Goal: Task Accomplishment & Management: Use online tool/utility

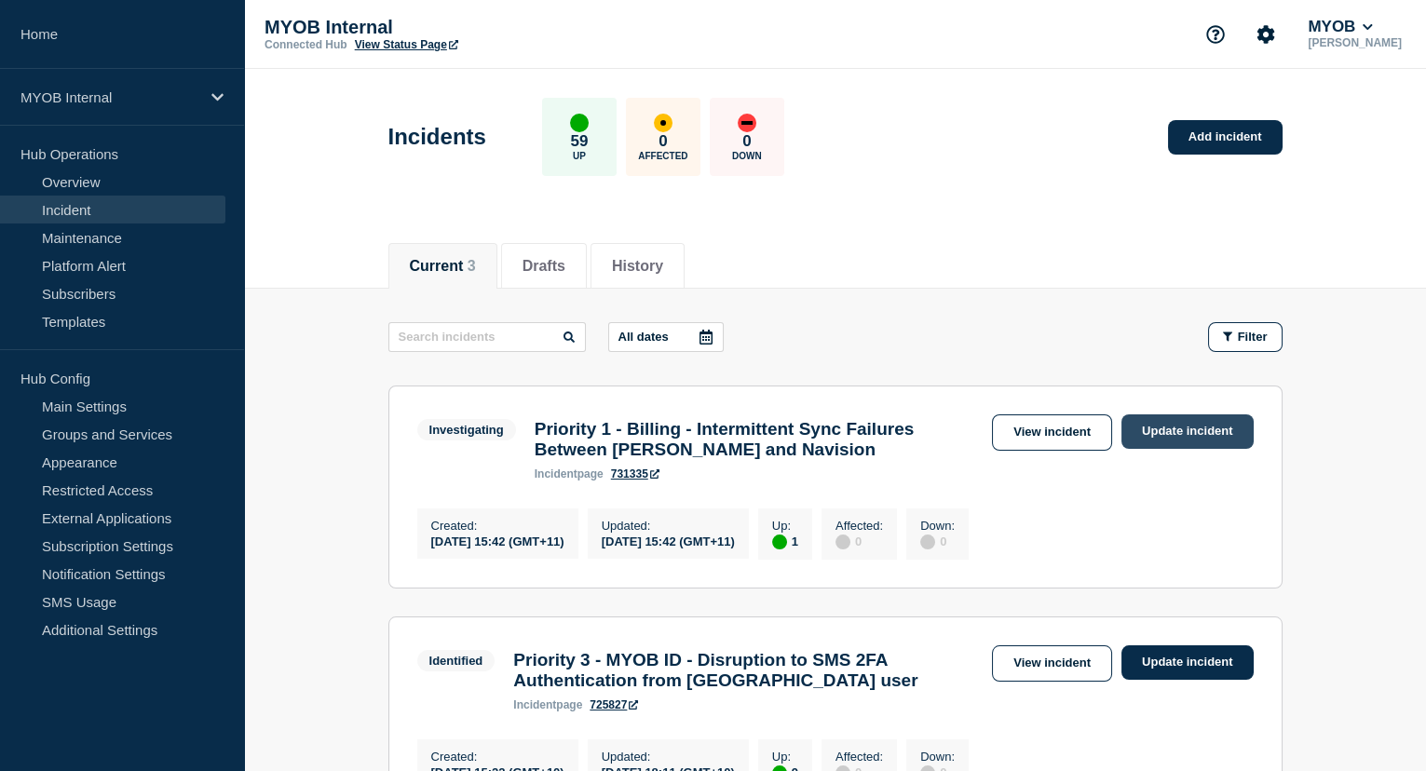
click at [1192, 434] on link "Update incident" at bounding box center [1187, 431] width 132 height 34
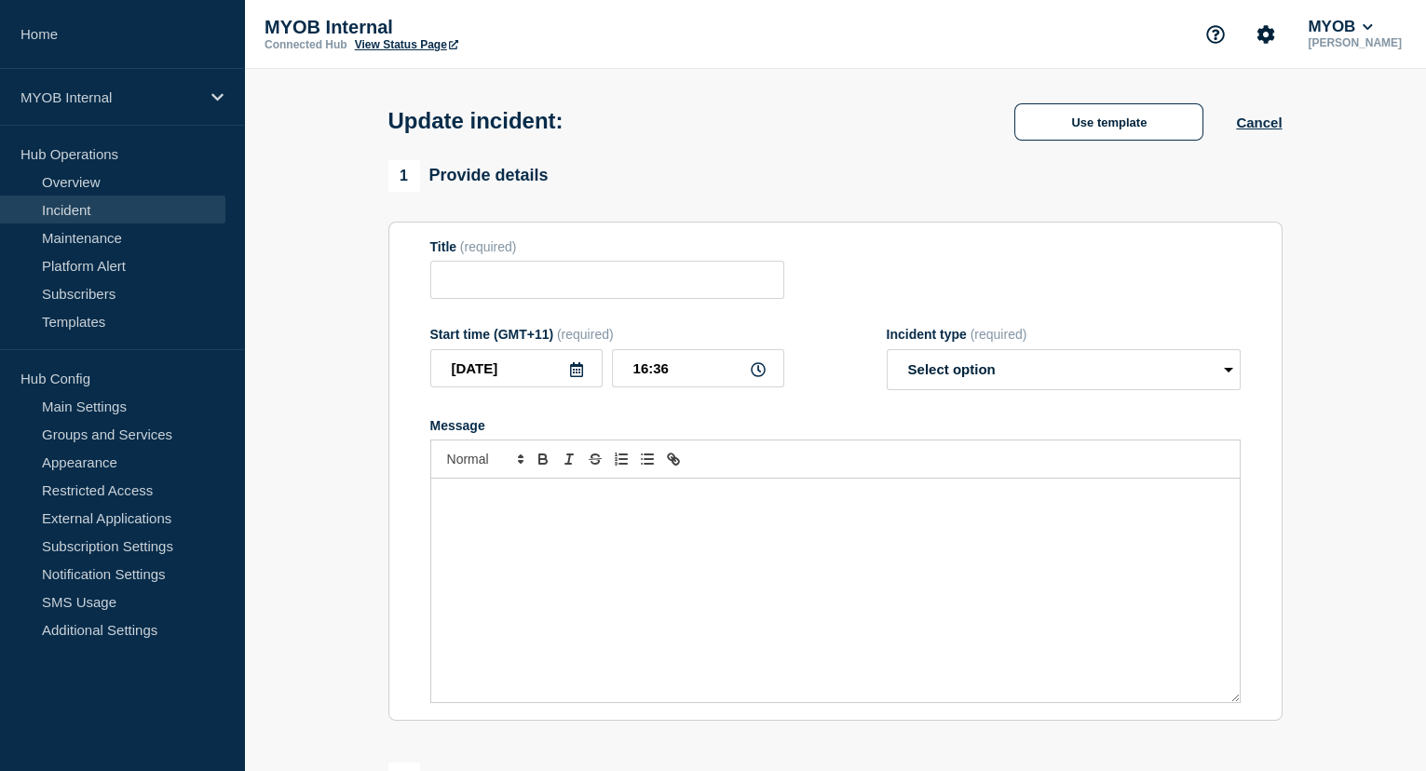
type input "Priority 1 - Billing - Intermittent Sync Failures Between [PERSON_NAME] and Nav…"
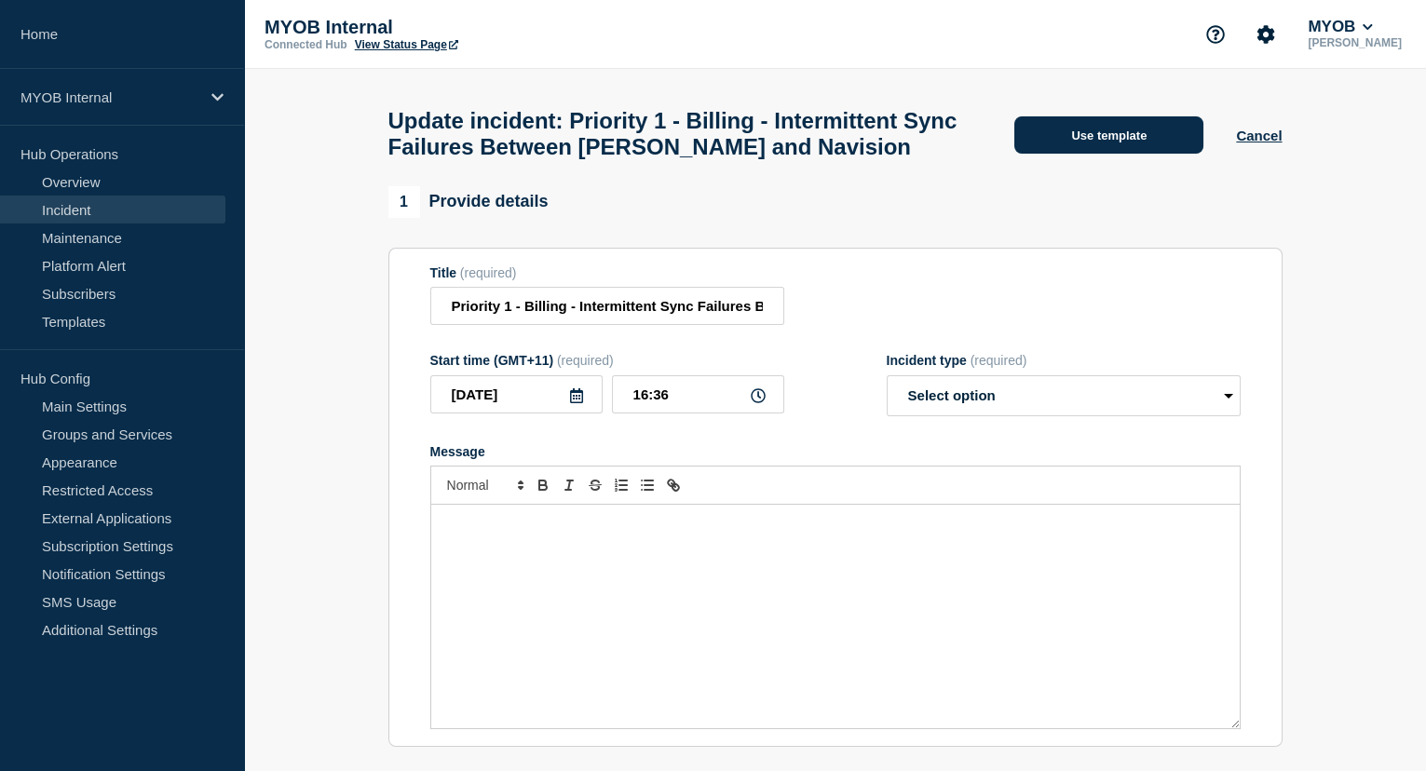
click at [1134, 142] on button "Use template" at bounding box center [1108, 134] width 189 height 37
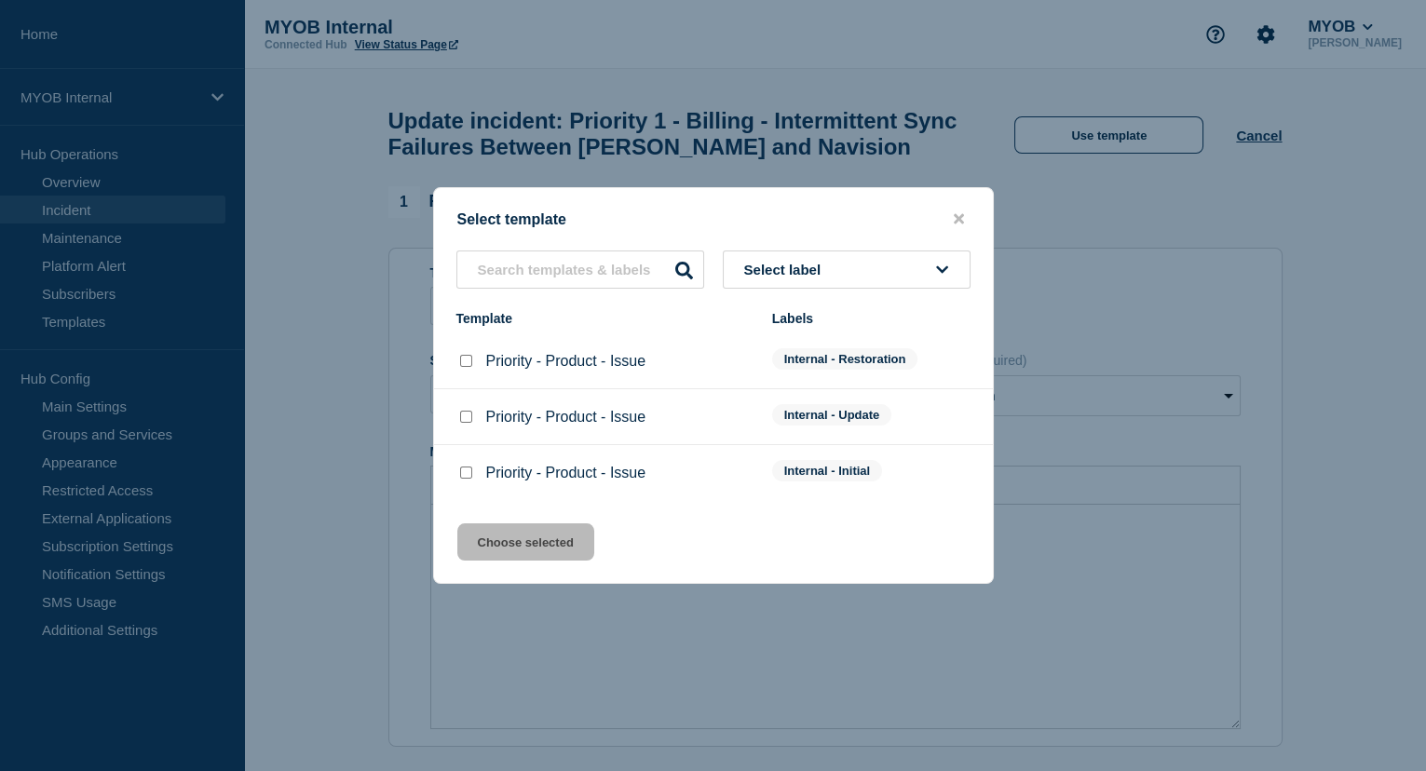
click at [462, 418] on input "Priority - Product - Issue checkbox" at bounding box center [466, 417] width 12 height 12
checkbox input "true"
click at [552, 543] on button "Choose selected" at bounding box center [525, 541] width 137 height 37
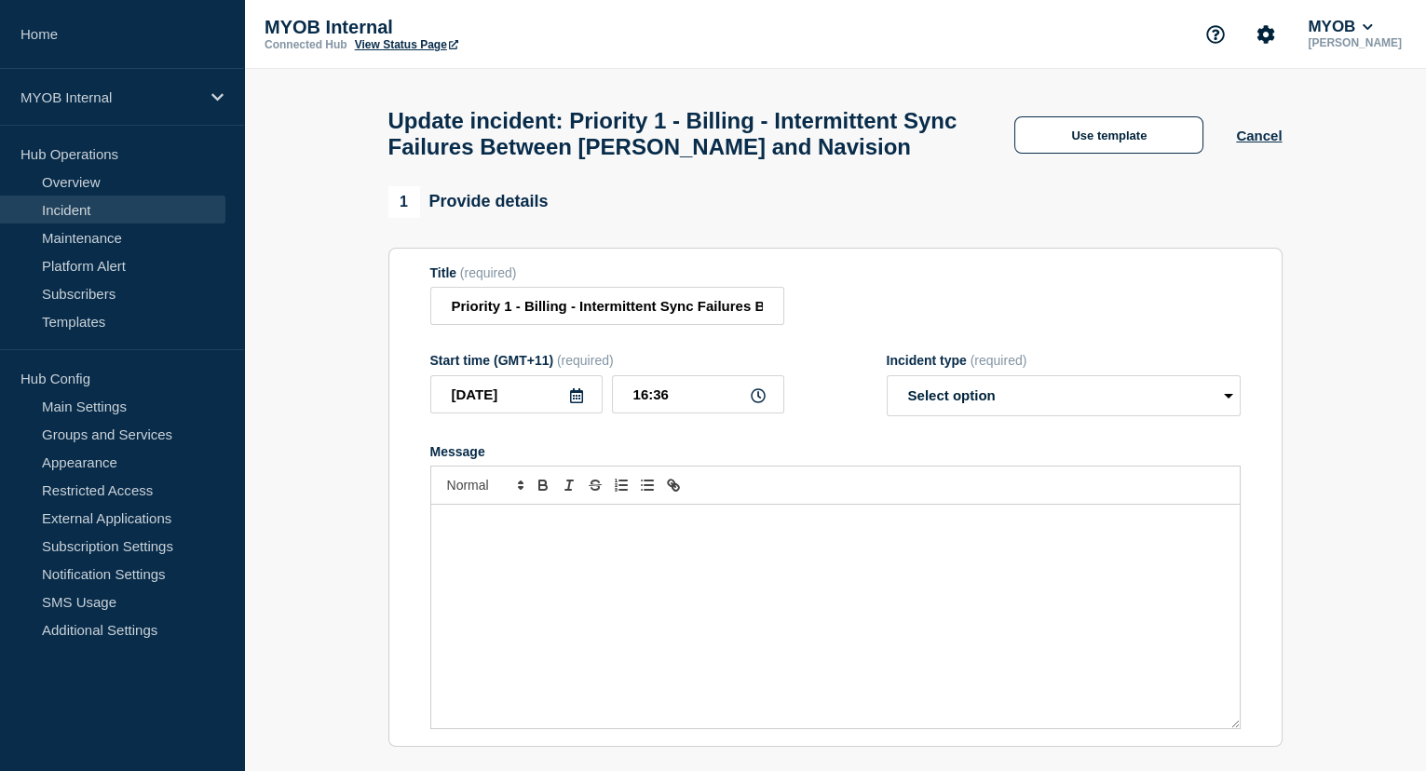
select select "identified"
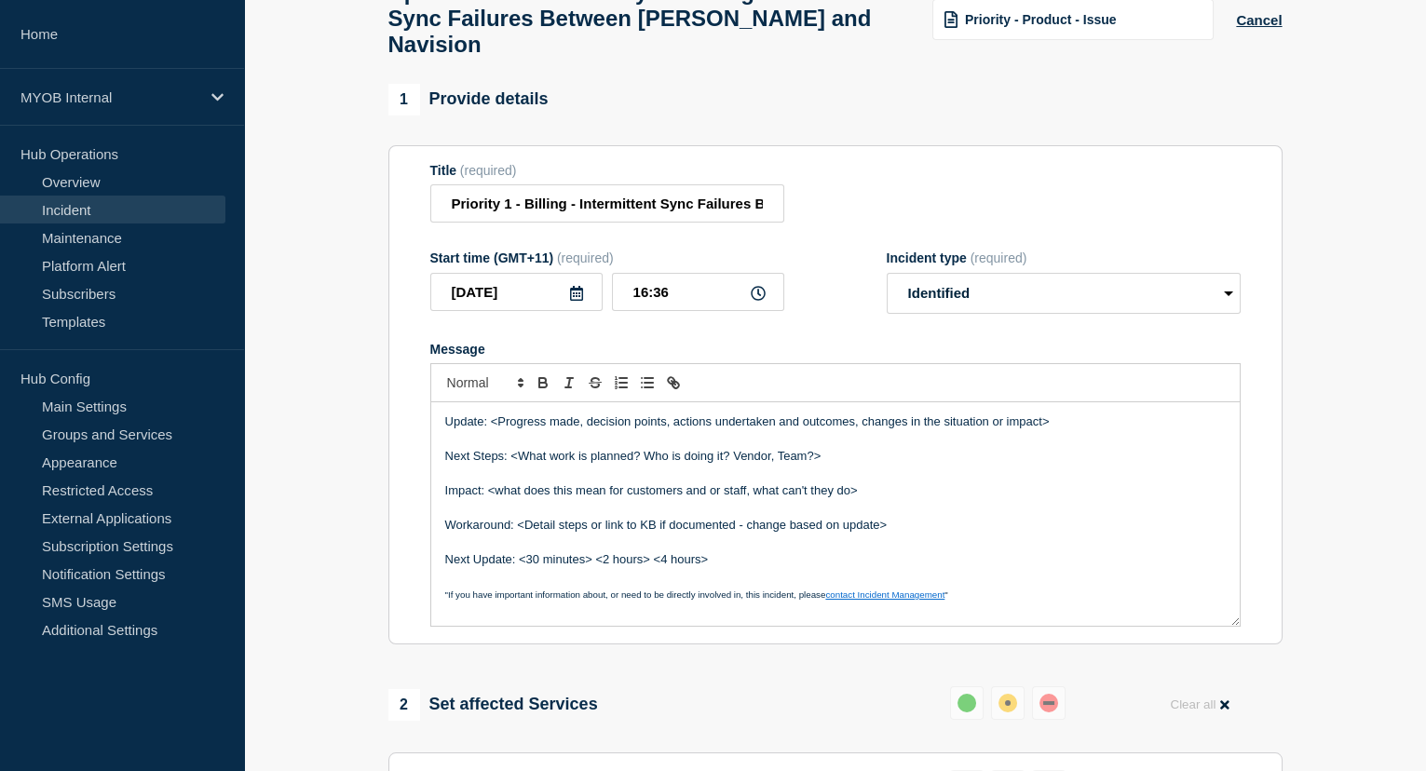
scroll to position [169, 0]
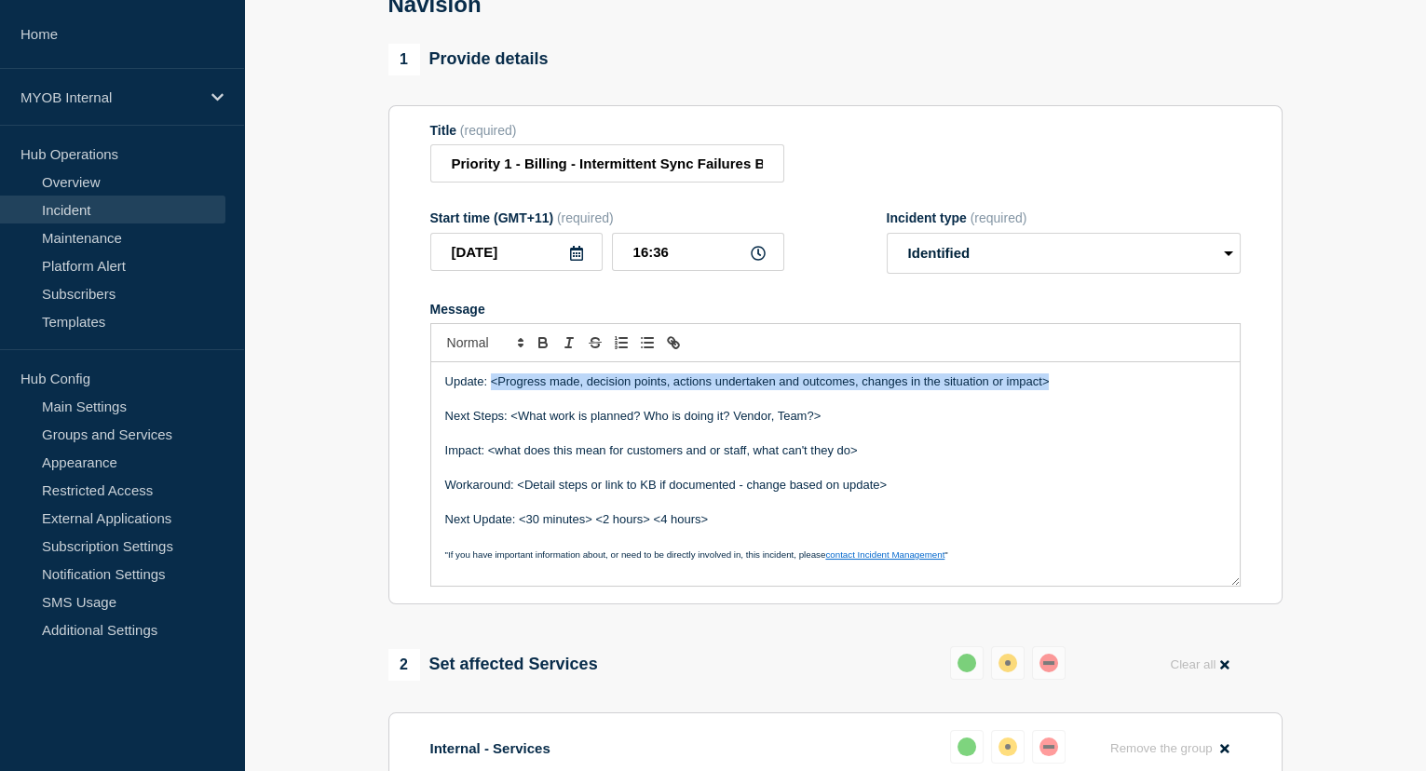
drag, startPoint x: 1061, startPoint y: 392, endPoint x: 493, endPoint y: 397, distance: 568.9
click at [493, 390] on p "Update: <Progress made, decision points, actions undertaken and outcomes, chang…" at bounding box center [835, 381] width 780 height 17
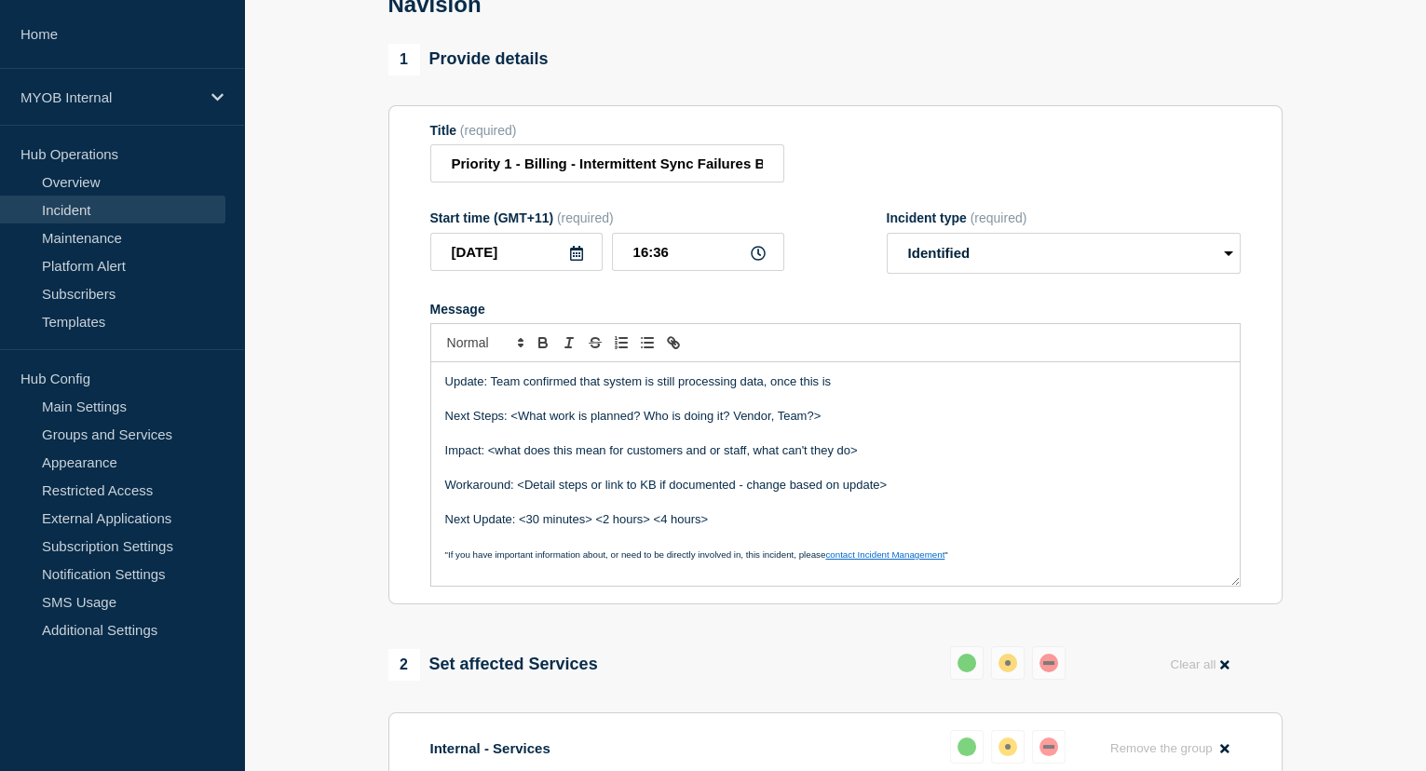
click at [843, 390] on p "Update: Team confirmed that system is still processing data, once this is" at bounding box center [835, 381] width 780 height 17
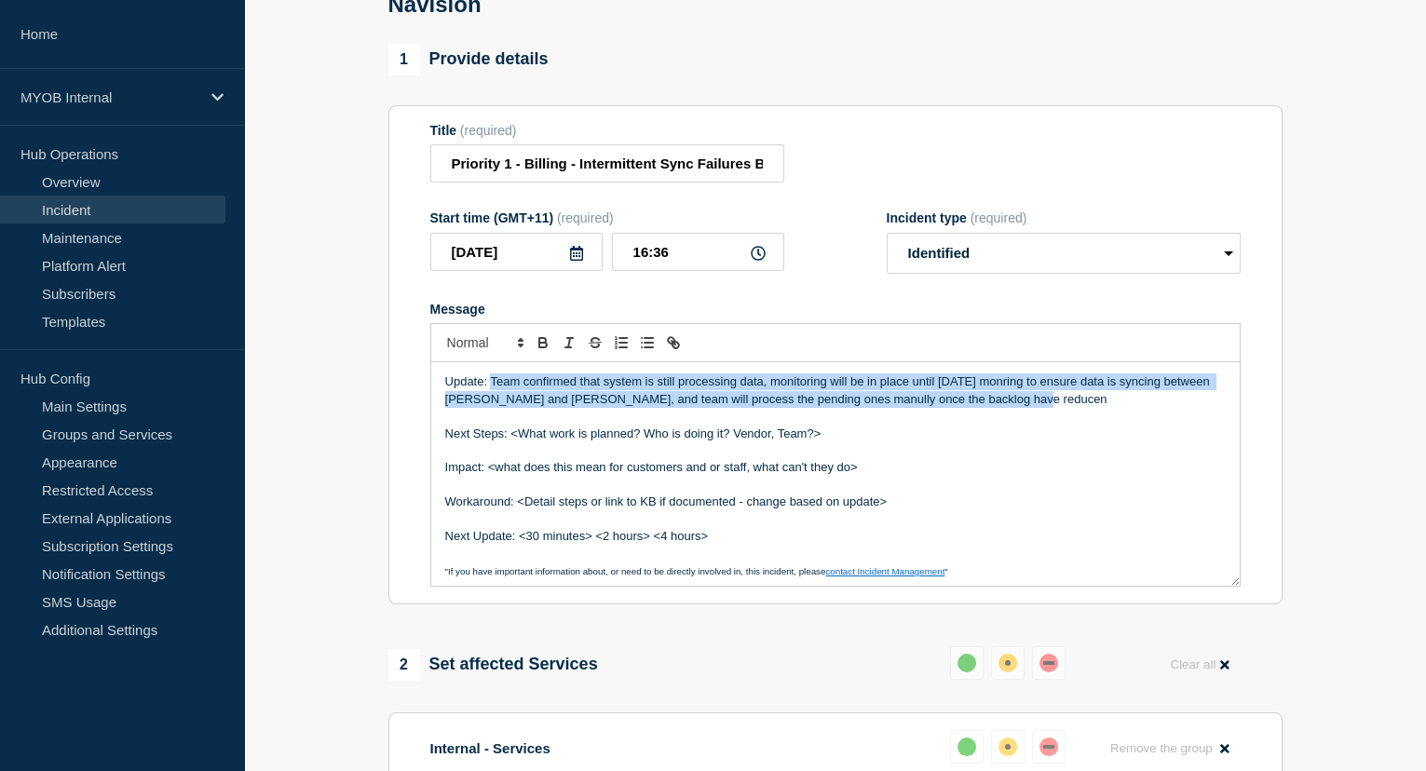
drag, startPoint x: 1013, startPoint y: 424, endPoint x: 491, endPoint y: 391, distance: 523.4
click at [491, 391] on p "Update: Team confirmed that system is still processing data, monitoring will be…" at bounding box center [835, 390] width 780 height 34
copy p "Team confirmed that system is still processing data, monitoring will be in plac…"
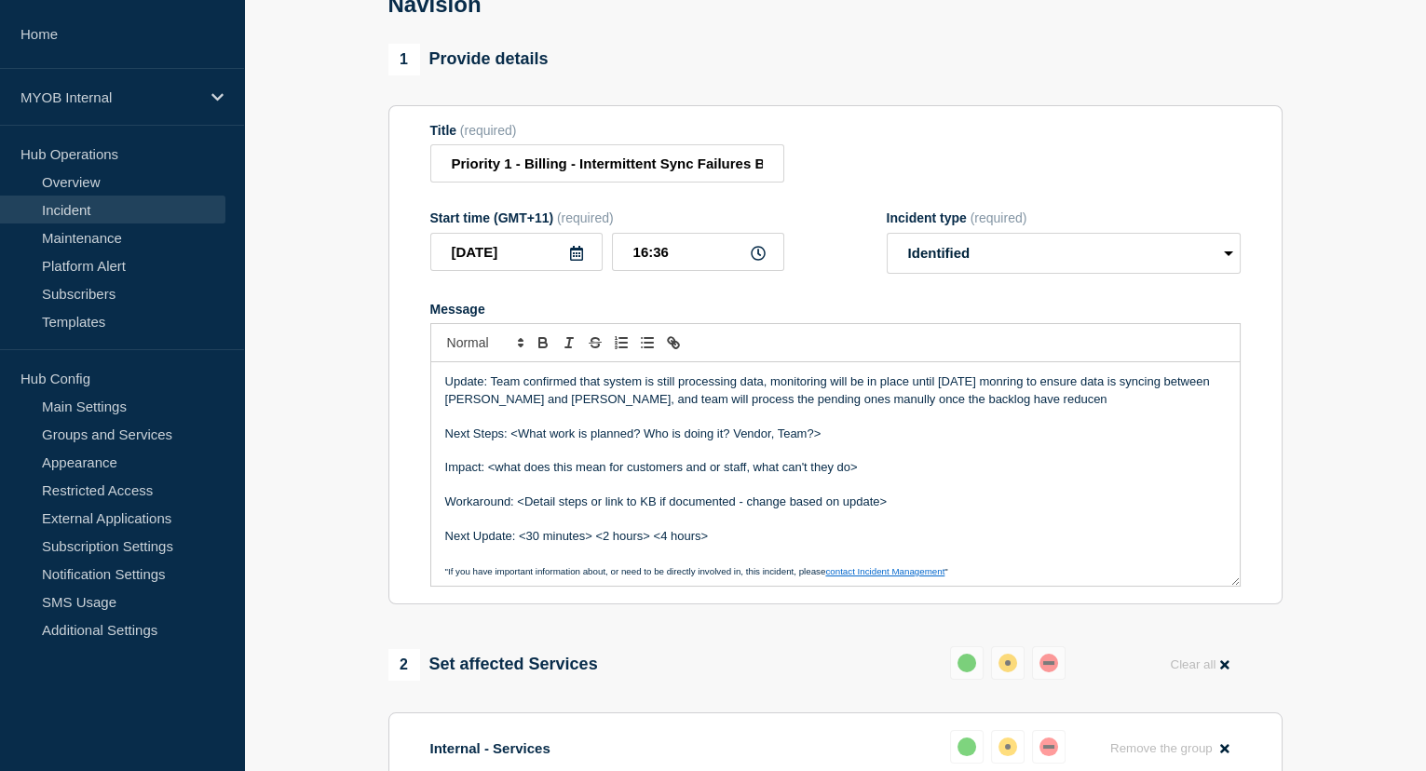
click at [1007, 458] on p "Message" at bounding box center [835, 450] width 780 height 17
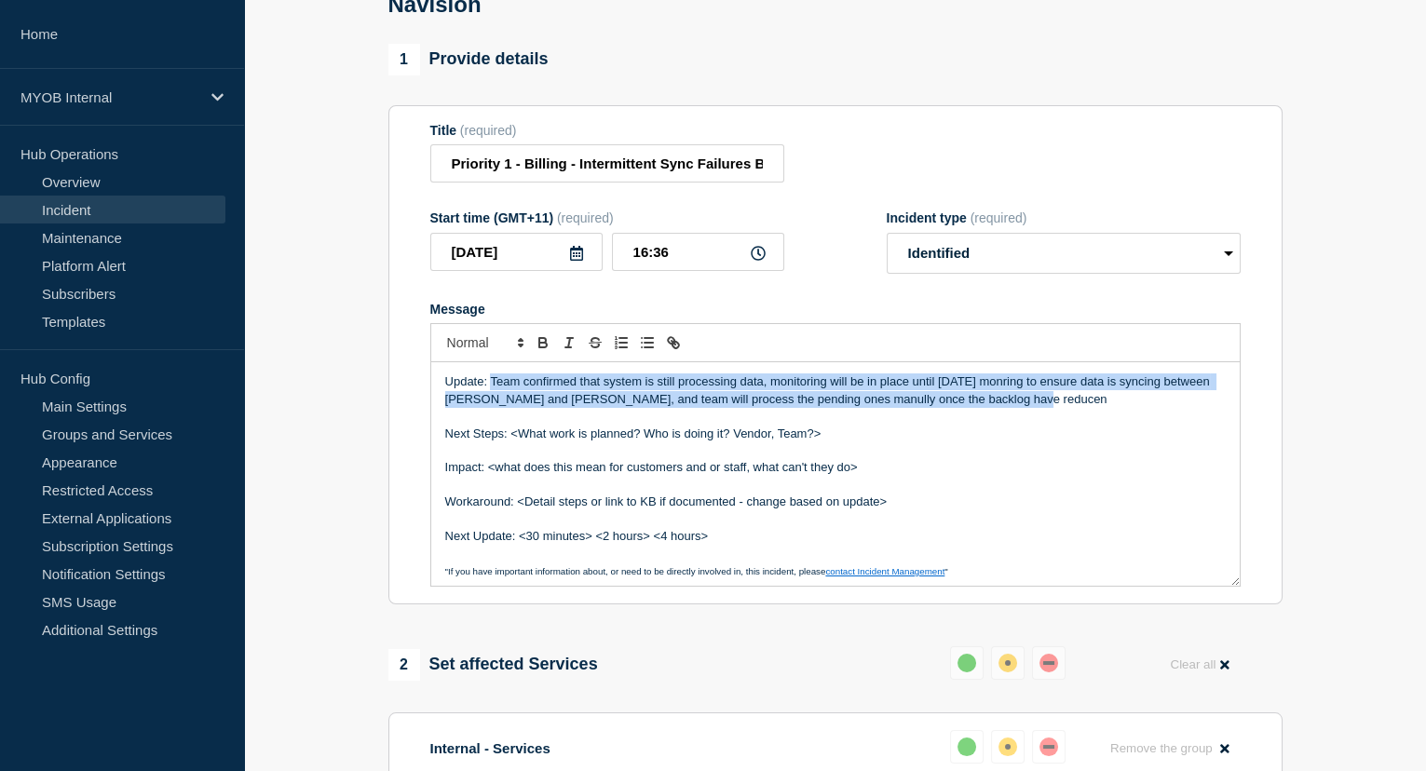
drag, startPoint x: 1039, startPoint y: 418, endPoint x: 491, endPoint y: 394, distance: 549.0
click at [491, 394] on p "Update: Team confirmed that system is still processing data, monitoring will be…" at bounding box center [835, 390] width 780 height 34
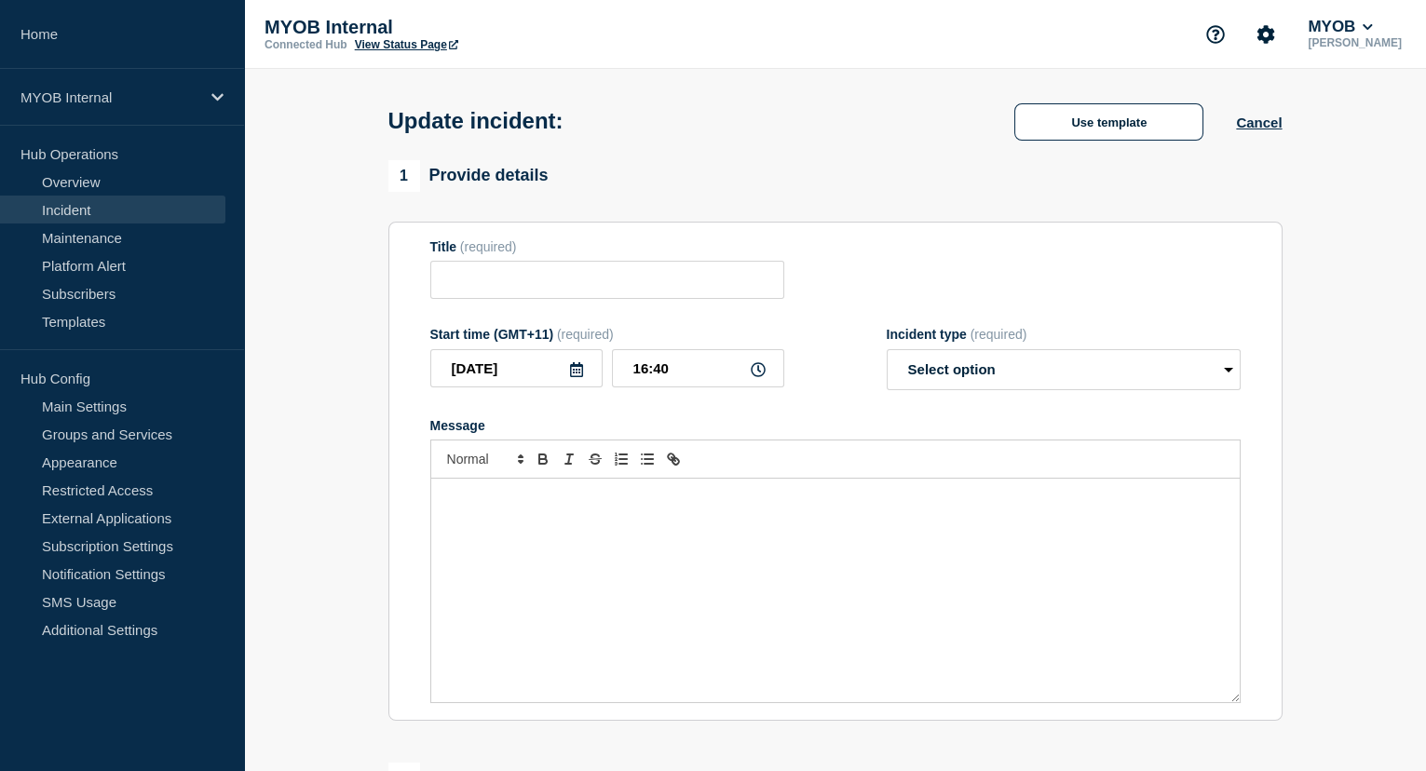
type input "Priority 1 - Billing - Intermittent Sync Failures Between [PERSON_NAME] and Nav…"
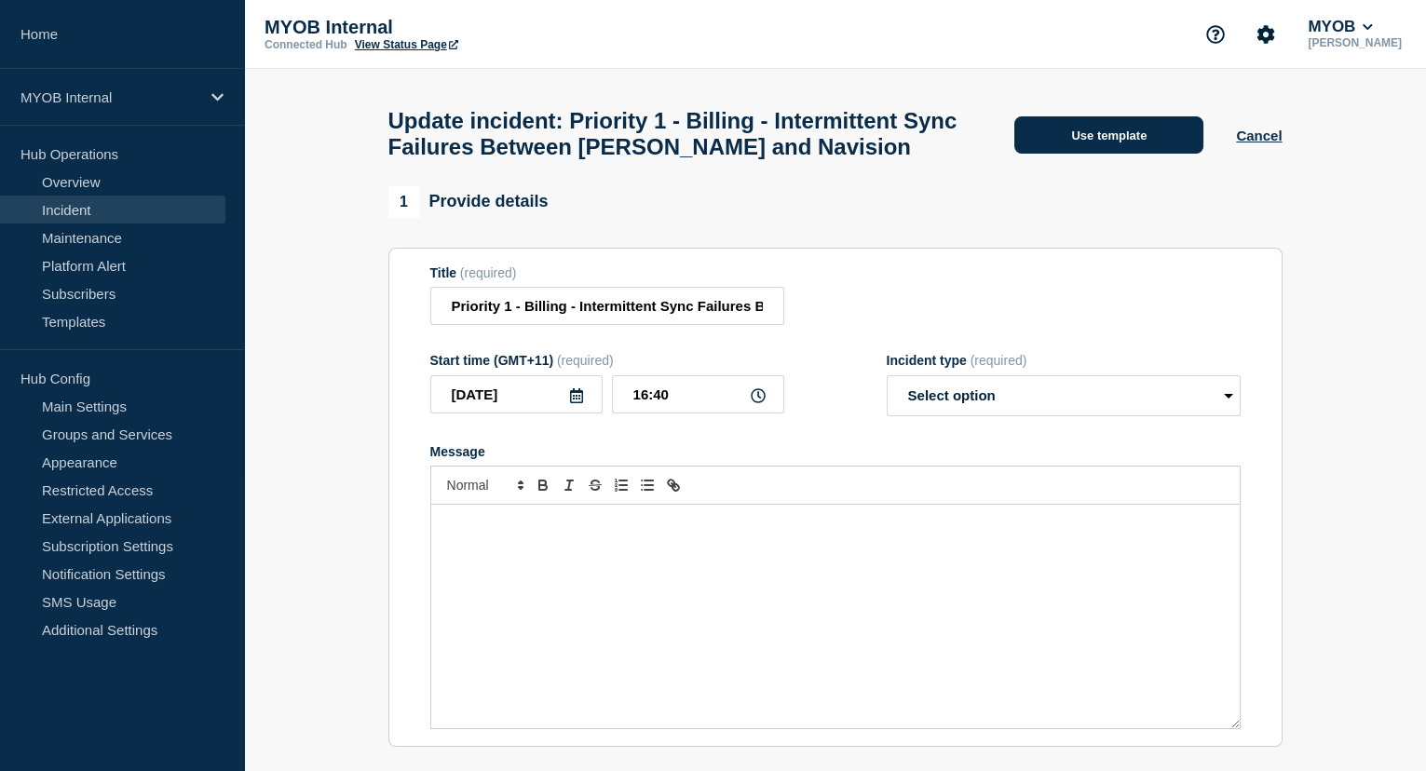
click at [1070, 133] on button "Use template" at bounding box center [1108, 134] width 189 height 37
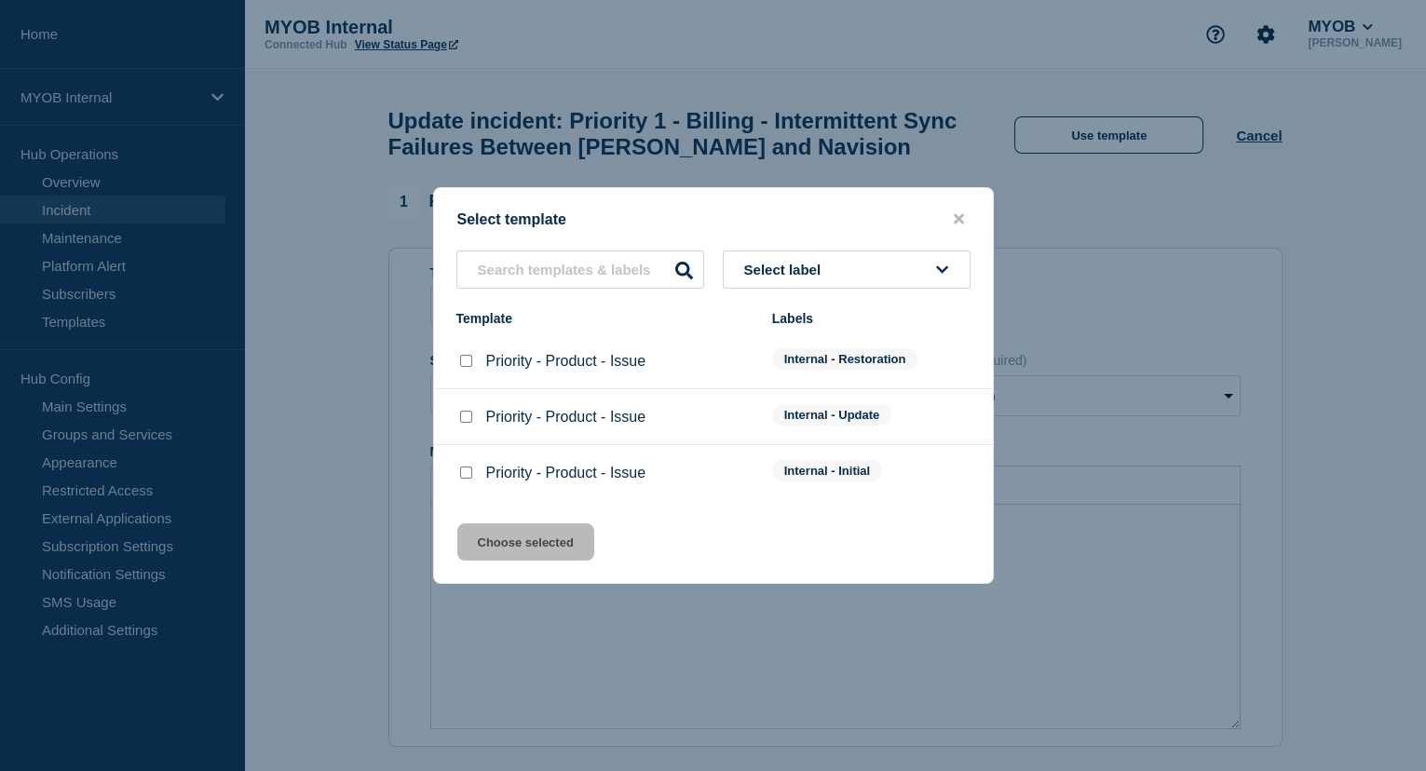
click at [465, 415] on input "Priority - Product - Issue checkbox" at bounding box center [466, 417] width 12 height 12
checkbox input "true"
click at [523, 539] on button "Choose selected" at bounding box center [525, 541] width 137 height 37
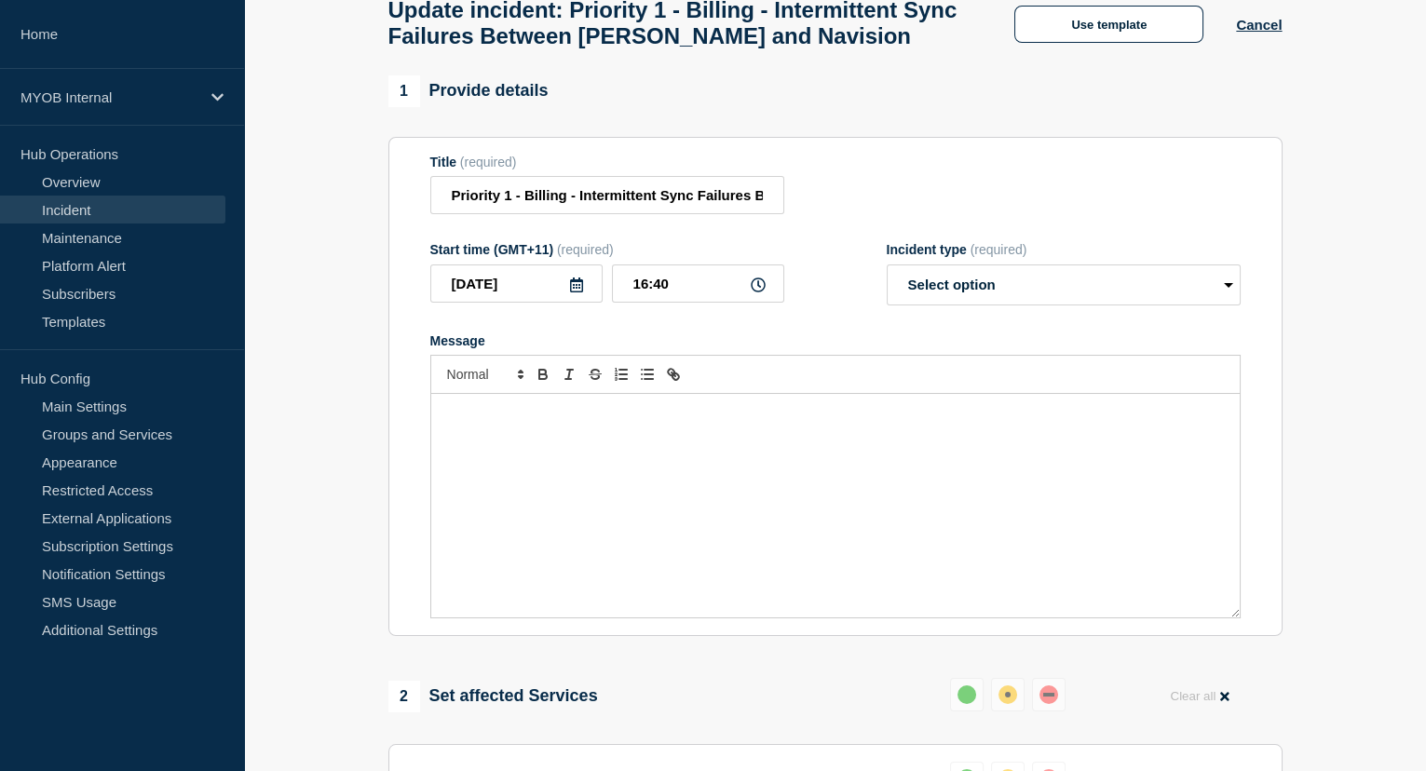
select select "identified"
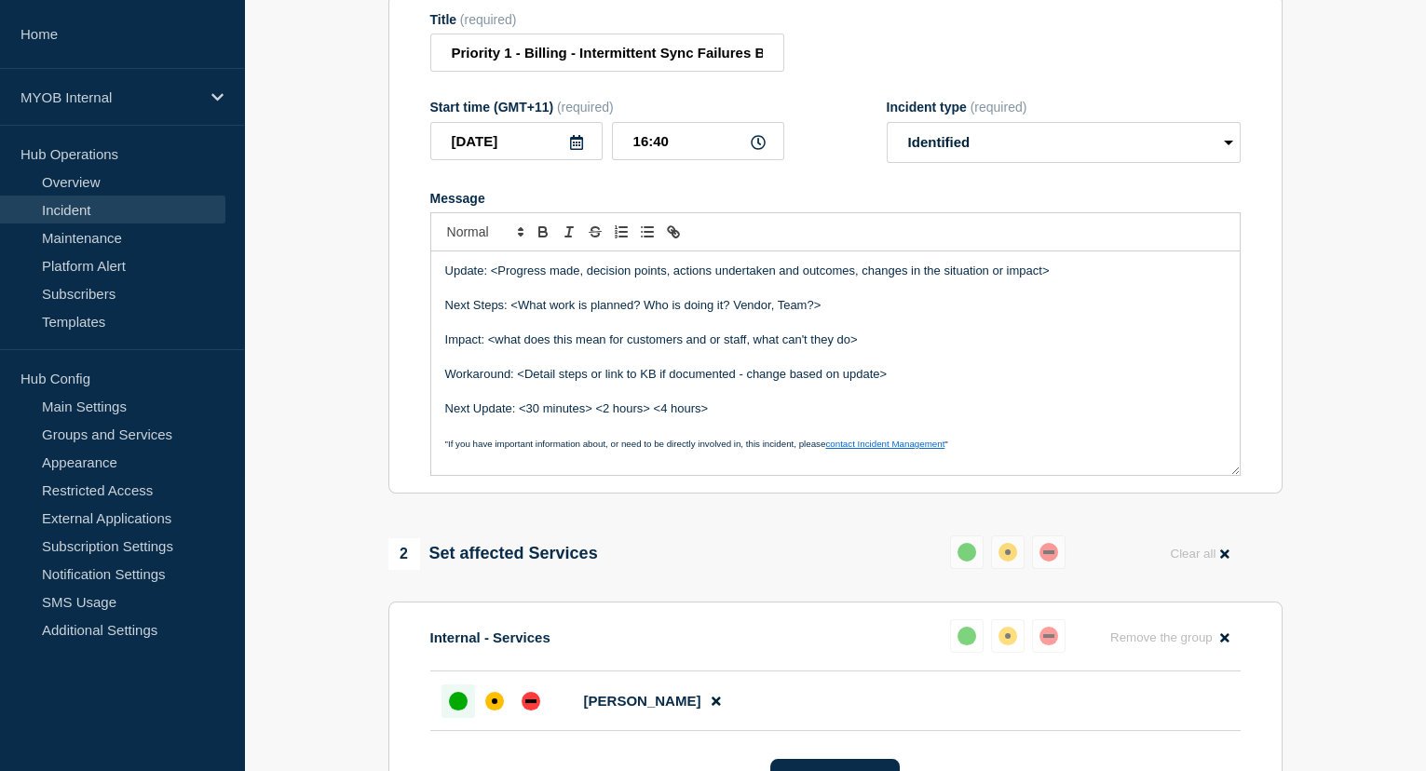
scroll to position [285, 0]
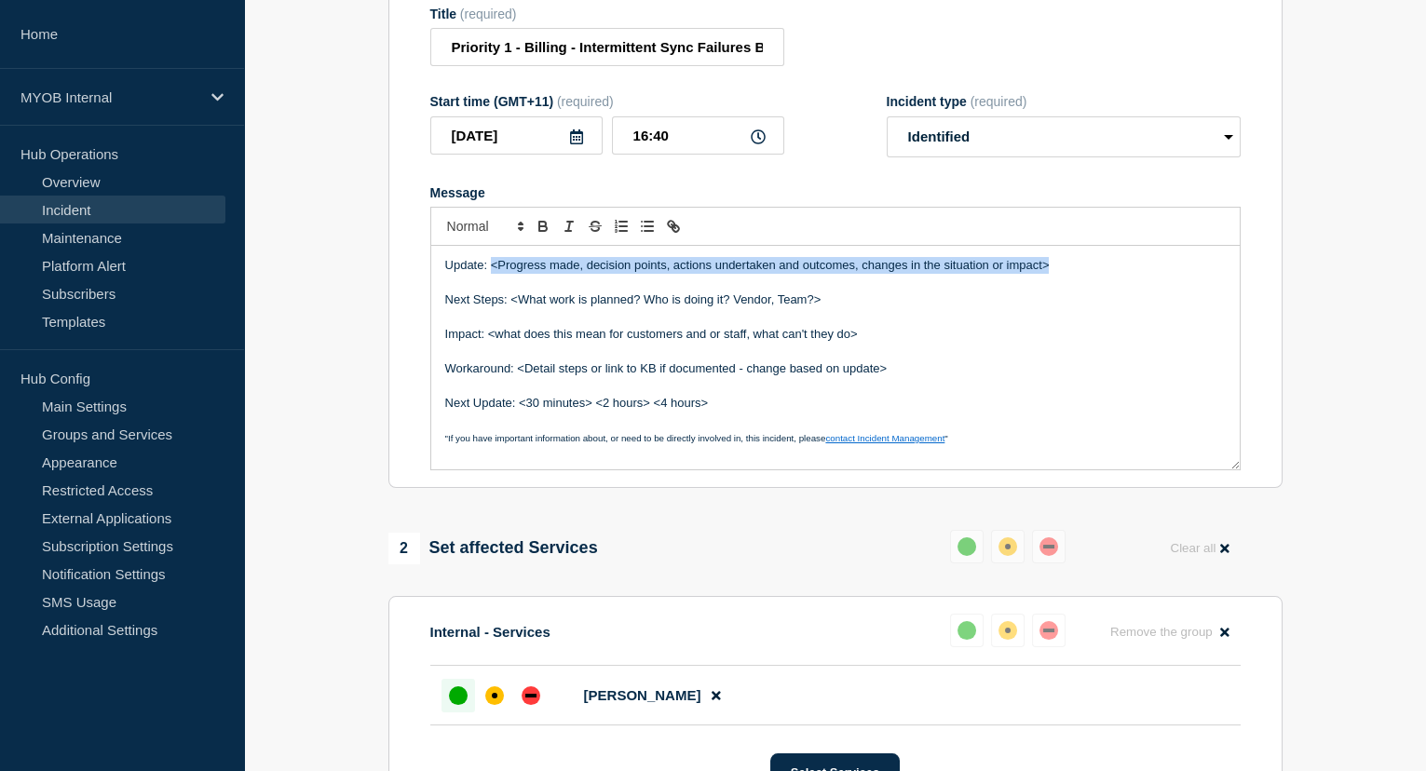
drag, startPoint x: 1052, startPoint y: 276, endPoint x: 493, endPoint y: 277, distance: 559.6
click at [493, 274] on p "Update: <Progress made, decision points, actions undertaken and outcomes, chang…" at bounding box center [835, 265] width 780 height 17
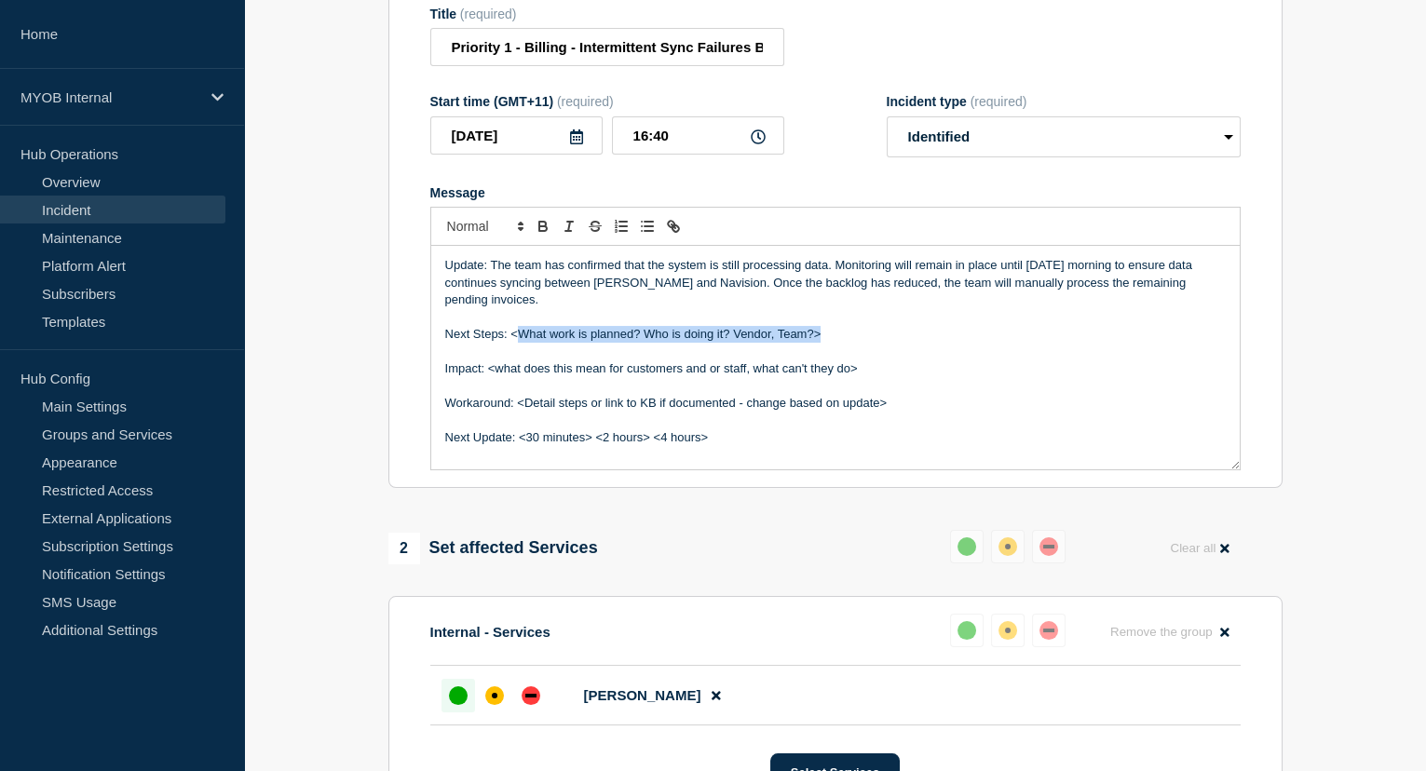
drag, startPoint x: 815, startPoint y: 345, endPoint x: 513, endPoint y: 346, distance: 301.7
click at [513, 343] on p "Next Steps: <What work is planned? Who is doing it? Vendor, Team?>" at bounding box center [835, 334] width 780 height 17
drag, startPoint x: 644, startPoint y: 353, endPoint x: 572, endPoint y: 356, distance: 72.7
click at [572, 343] on p "Next Steps: Monitoring data" at bounding box center [835, 334] width 780 height 17
click at [639, 343] on p "Next Steps: Monitoring and Man" at bounding box center [835, 334] width 780 height 17
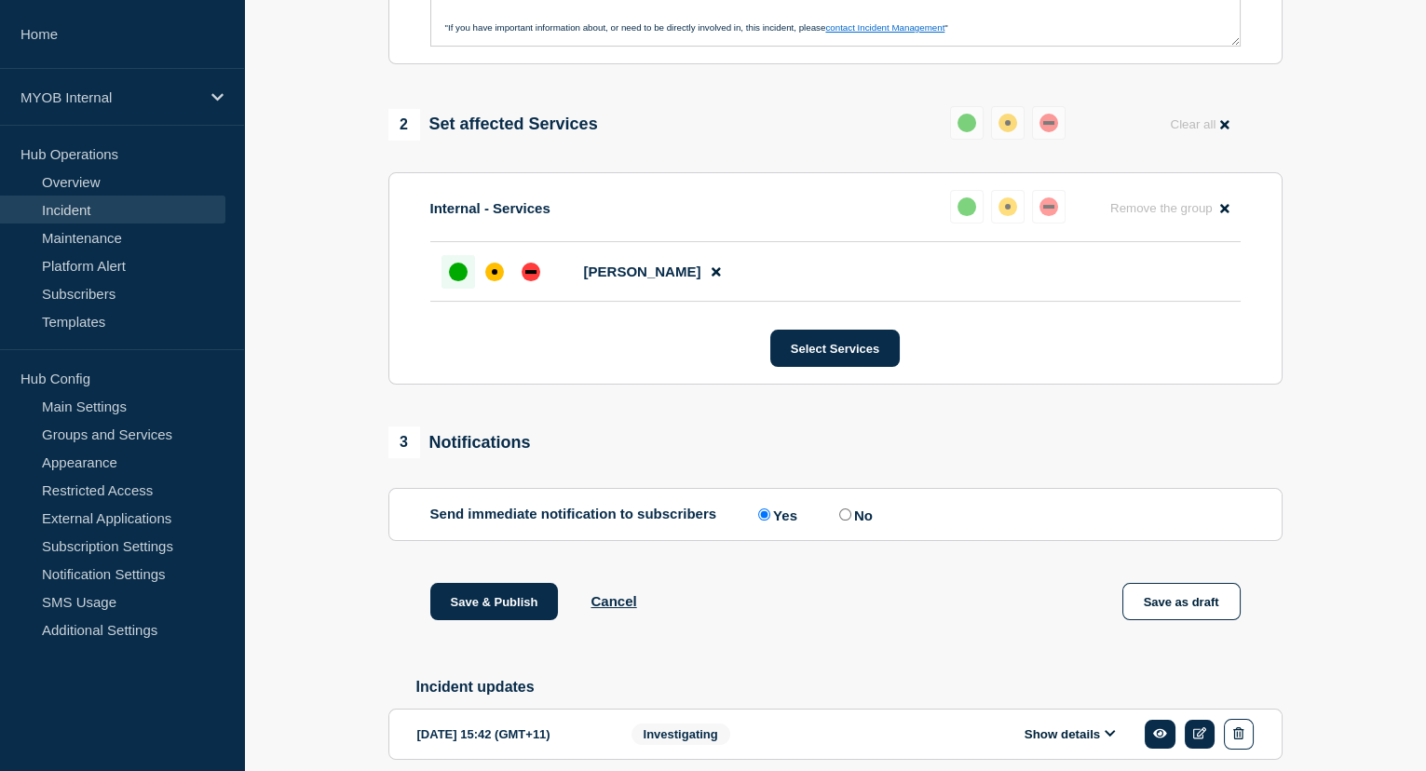
scroll to position [793, 0]
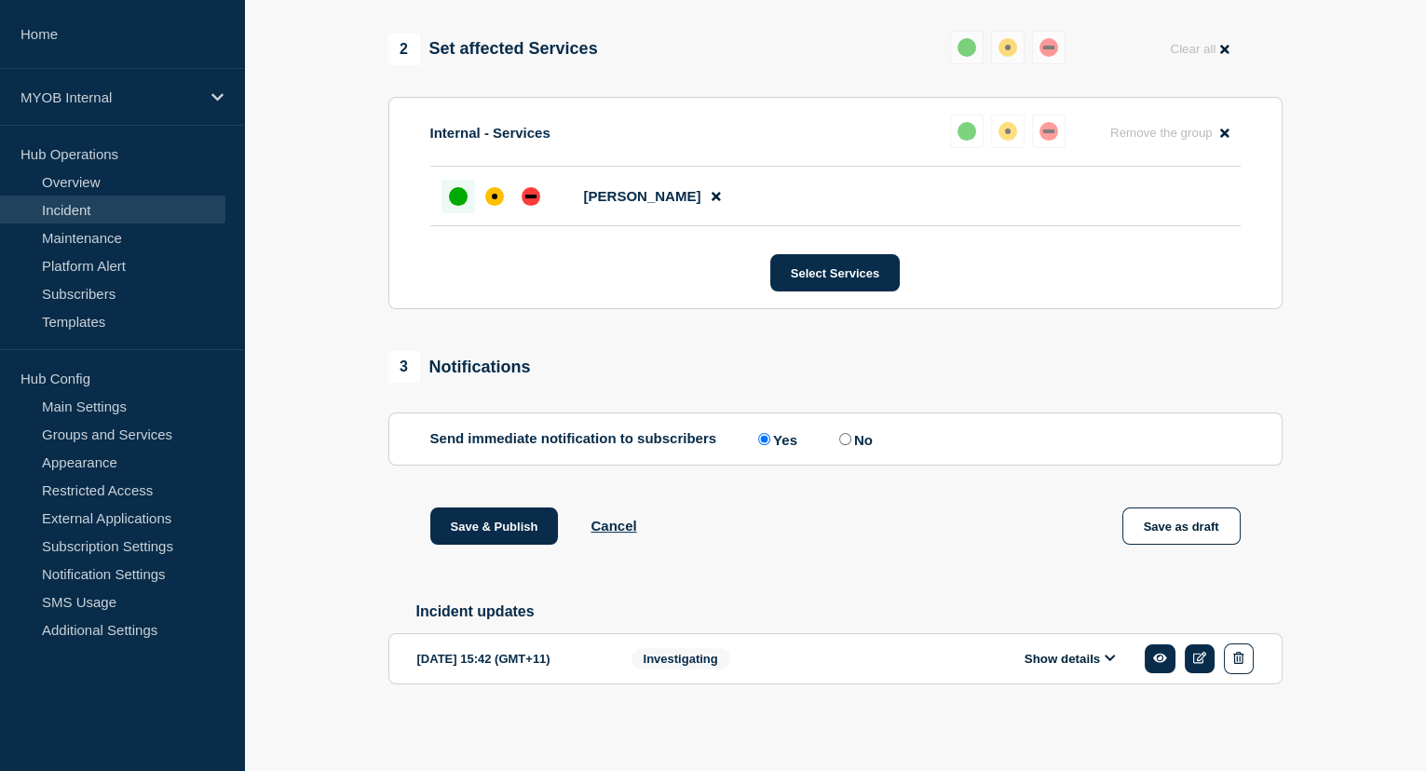
click at [1032, 667] on button "Show details" at bounding box center [1070, 659] width 102 height 16
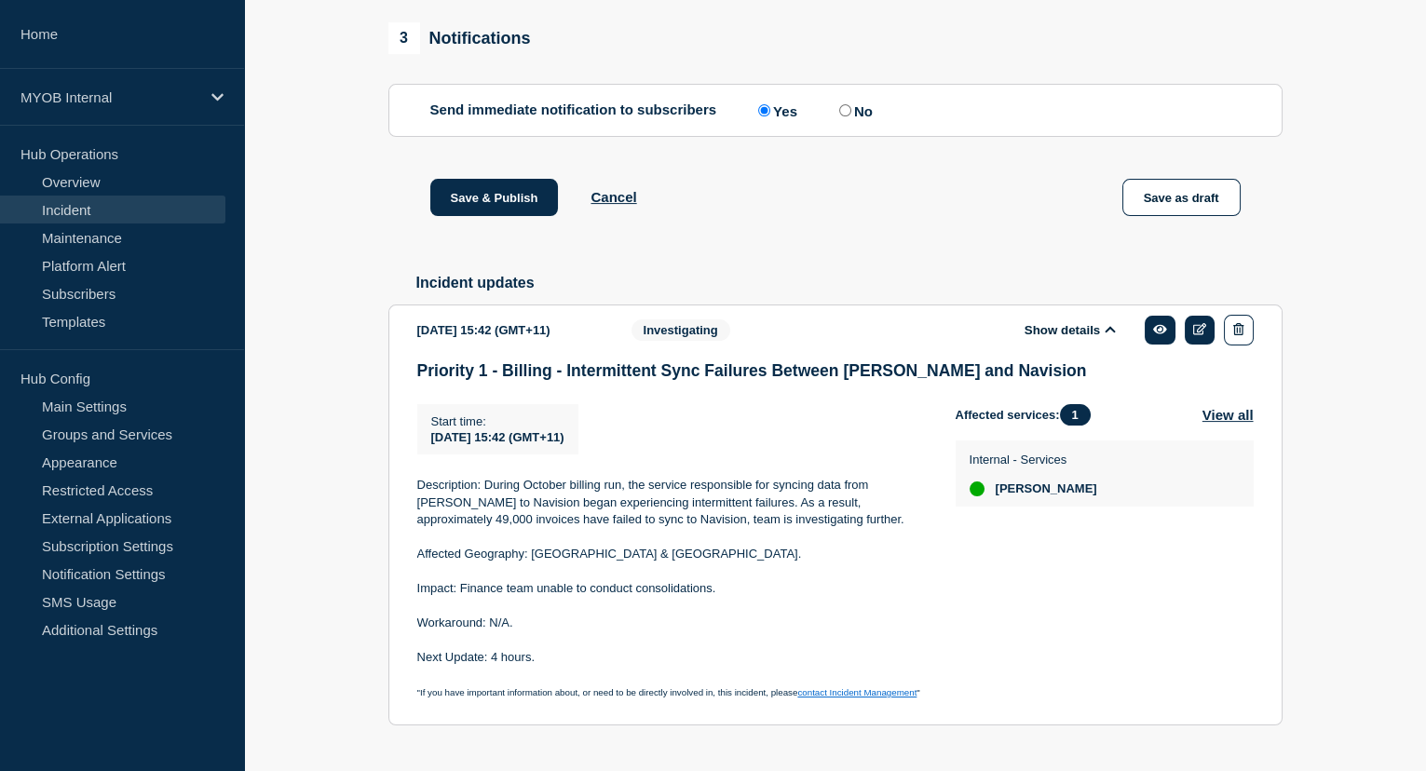
scroll to position [1131, 0]
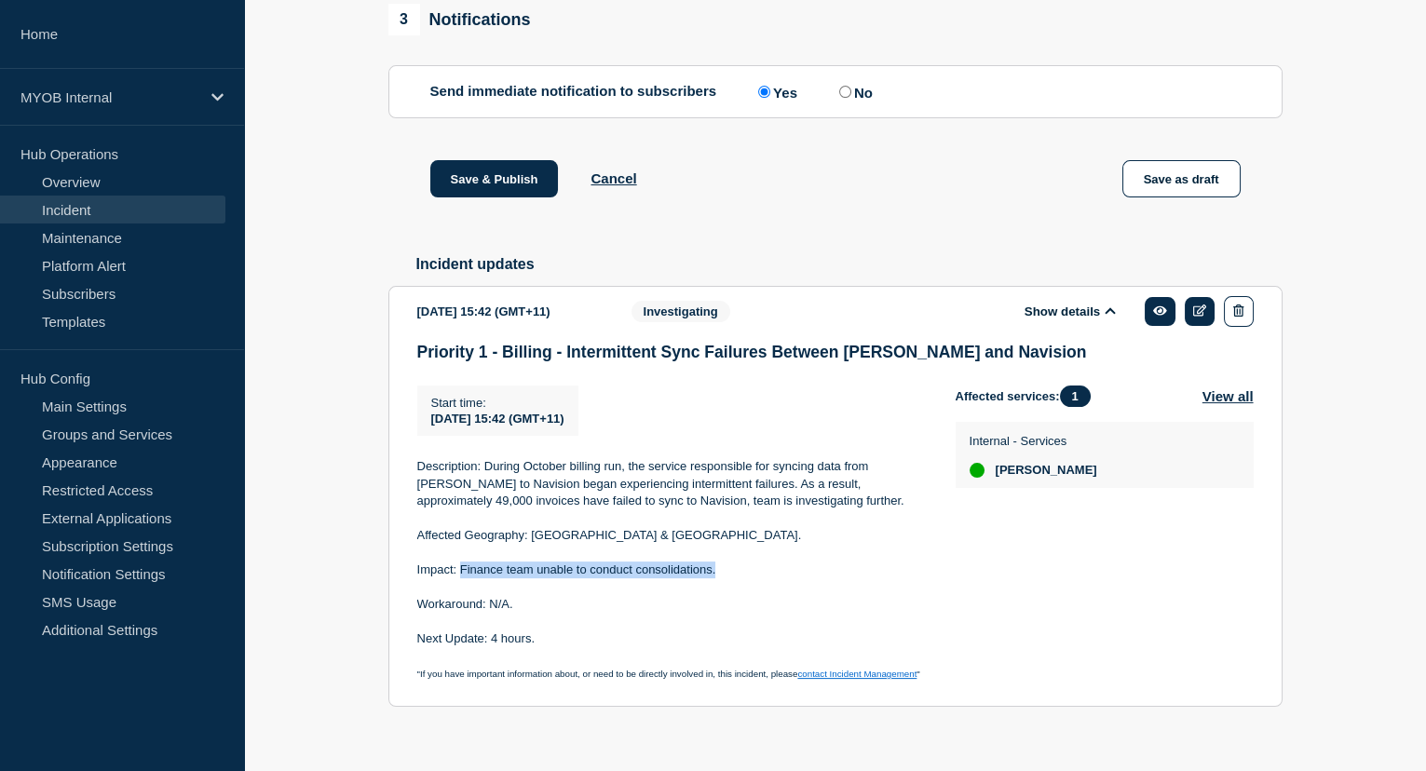
drag, startPoint x: 729, startPoint y: 598, endPoint x: 458, endPoint y: 591, distance: 271.0
click at [458, 578] on p "Impact: Finance team unable to conduct consolidations." at bounding box center [671, 569] width 508 height 17
copy p "Finance team unable to conduct consolidations."
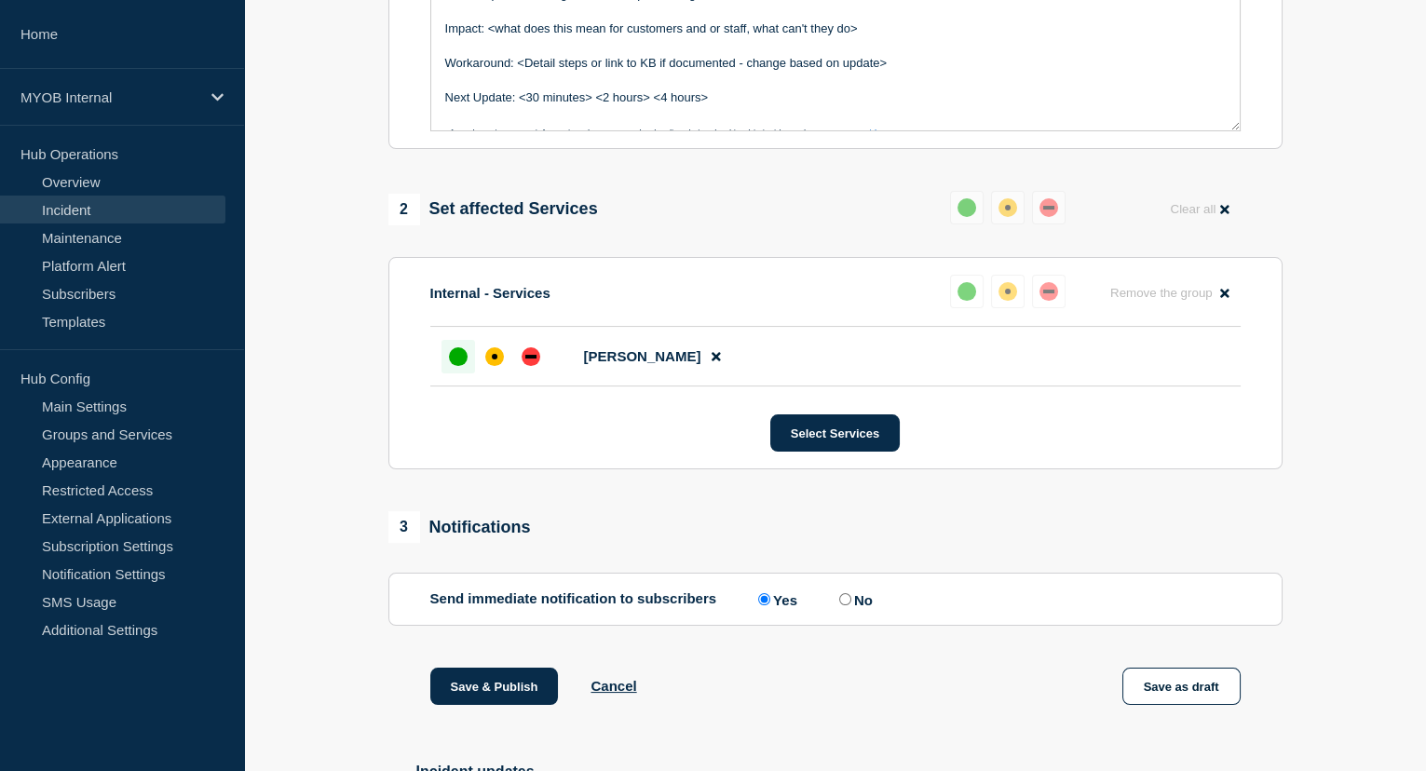
scroll to position [0, 0]
drag, startPoint x: 901, startPoint y: 78, endPoint x: 858, endPoint y: 81, distance: 43.9
click at [858, 73] on p "Workaround: <Detail steps or link to KB if documented - change based on update>" at bounding box center [835, 64] width 780 height 17
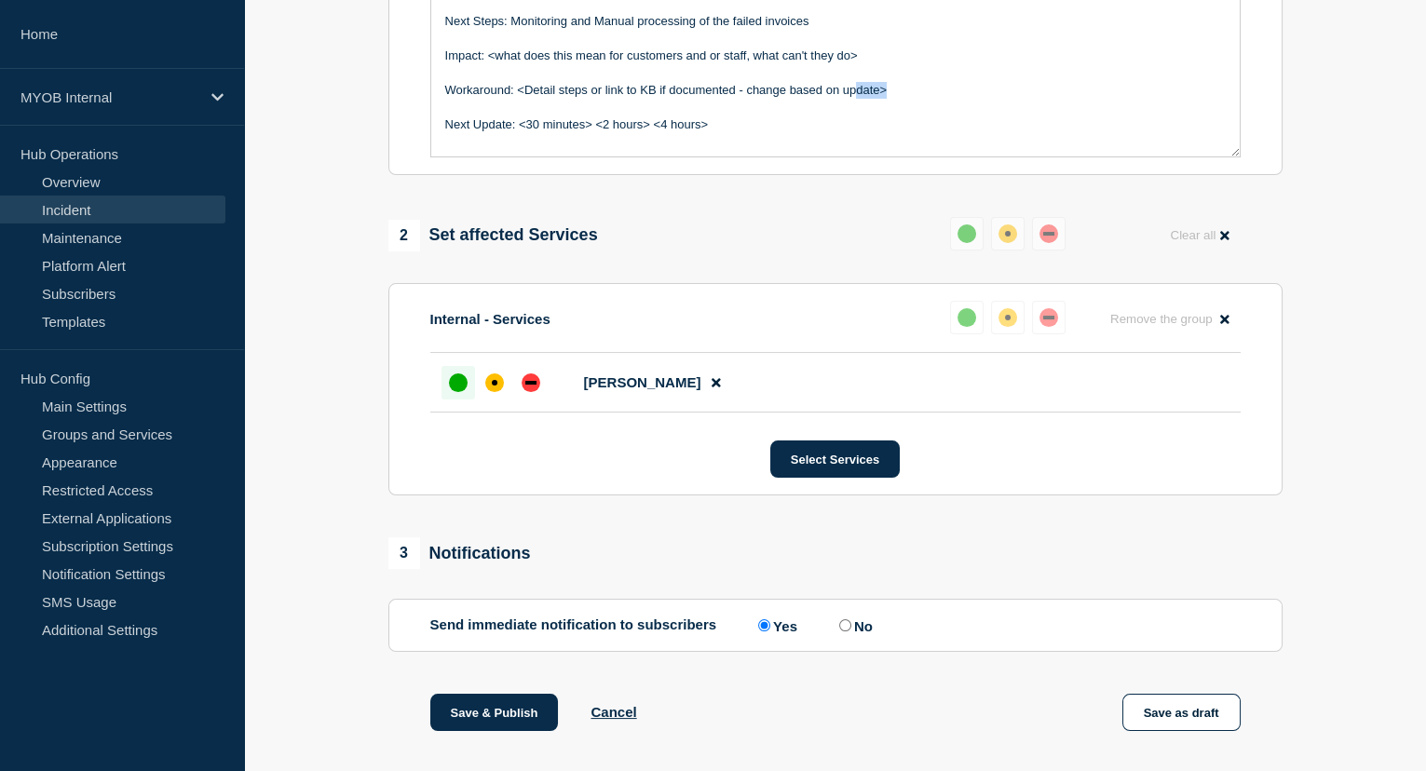
scroll to position [454, 0]
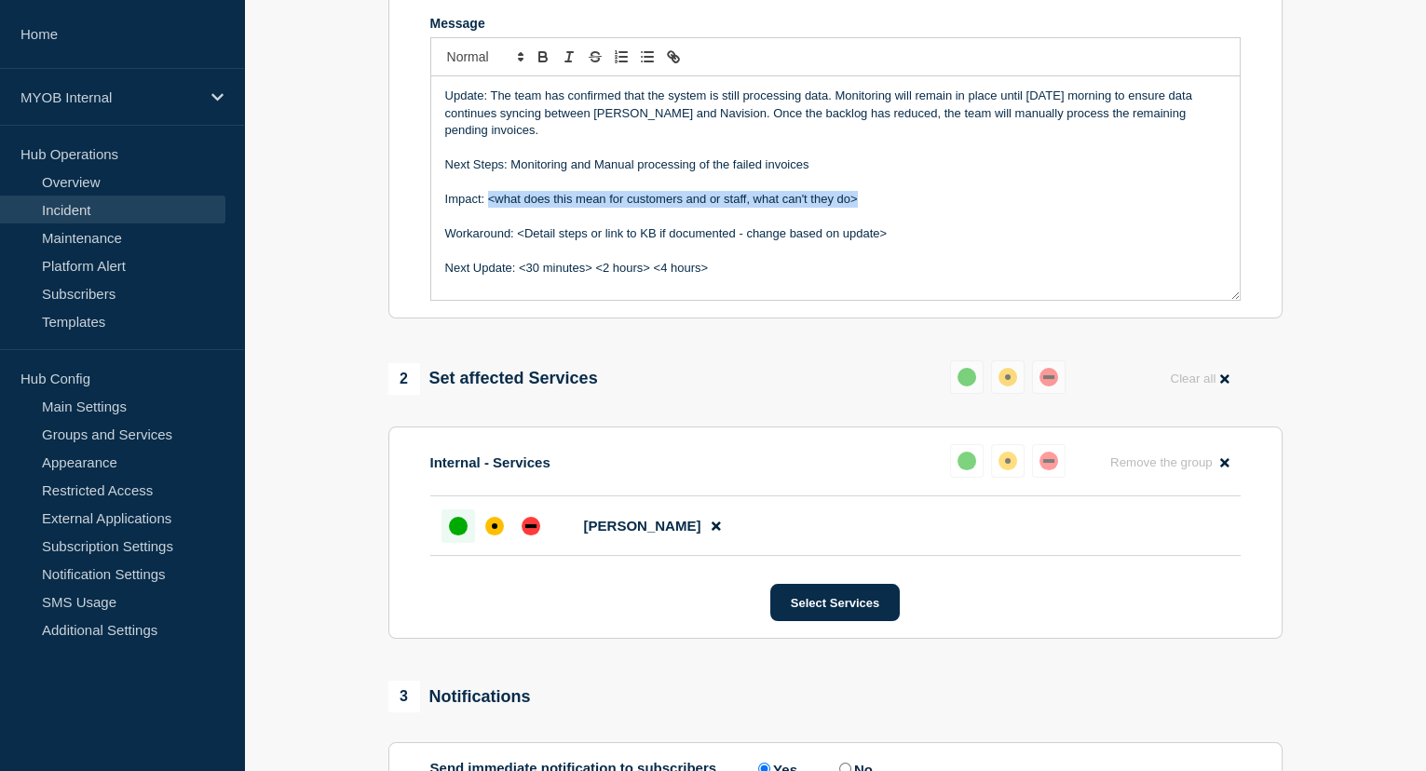
drag, startPoint x: 823, startPoint y: 213, endPoint x: 489, endPoint y: 215, distance: 334.3
click at [489, 208] on p "Impact: <what does this mean for customers and or staff, what can't they do>" at bounding box center [835, 199] width 780 height 17
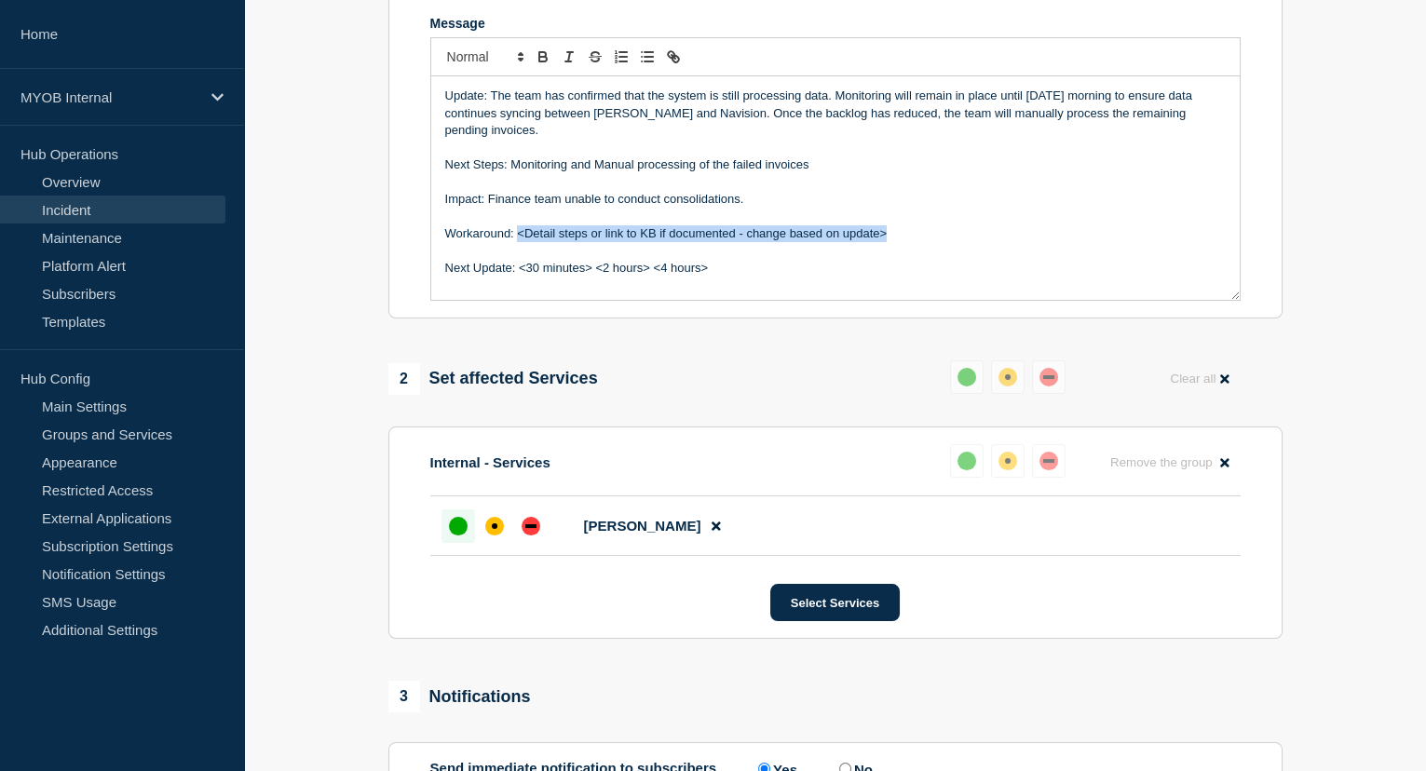
drag, startPoint x: 885, startPoint y: 249, endPoint x: 518, endPoint y: 249, distance: 366.9
click at [518, 242] on p "Workaround: <Detail steps or link to KB if documented - change based on update>" at bounding box center [835, 233] width 780 height 17
drag, startPoint x: 714, startPoint y: 277, endPoint x: 656, endPoint y: 283, distance: 58.9
click at [656, 277] on p "Next Update: <30 minutes> <2 hours> <4 hours>" at bounding box center [835, 268] width 780 height 17
drag, startPoint x: 601, startPoint y: 279, endPoint x: 517, endPoint y: 280, distance: 83.8
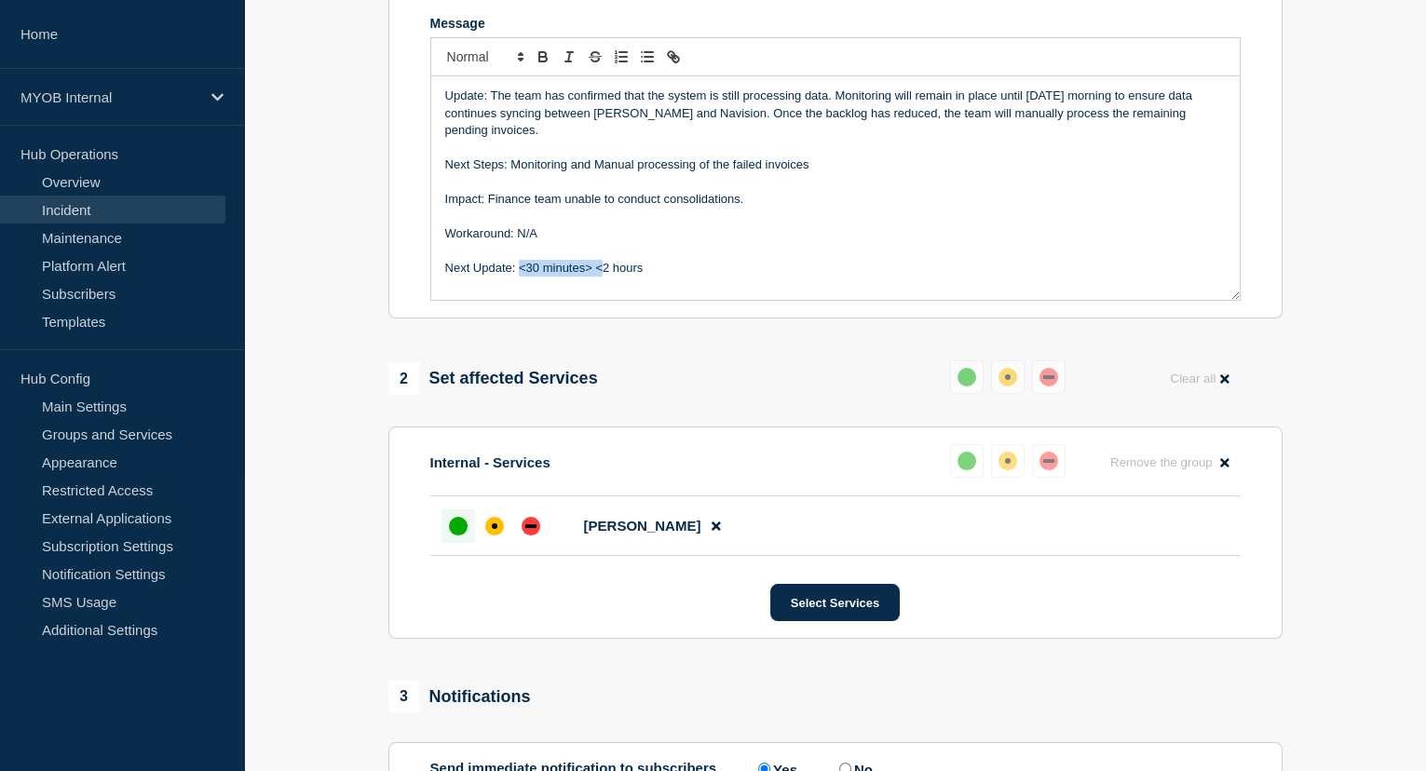
click at [517, 277] on p "Next Update: <30 minutes> <2 hours" at bounding box center [835, 268] width 780 height 17
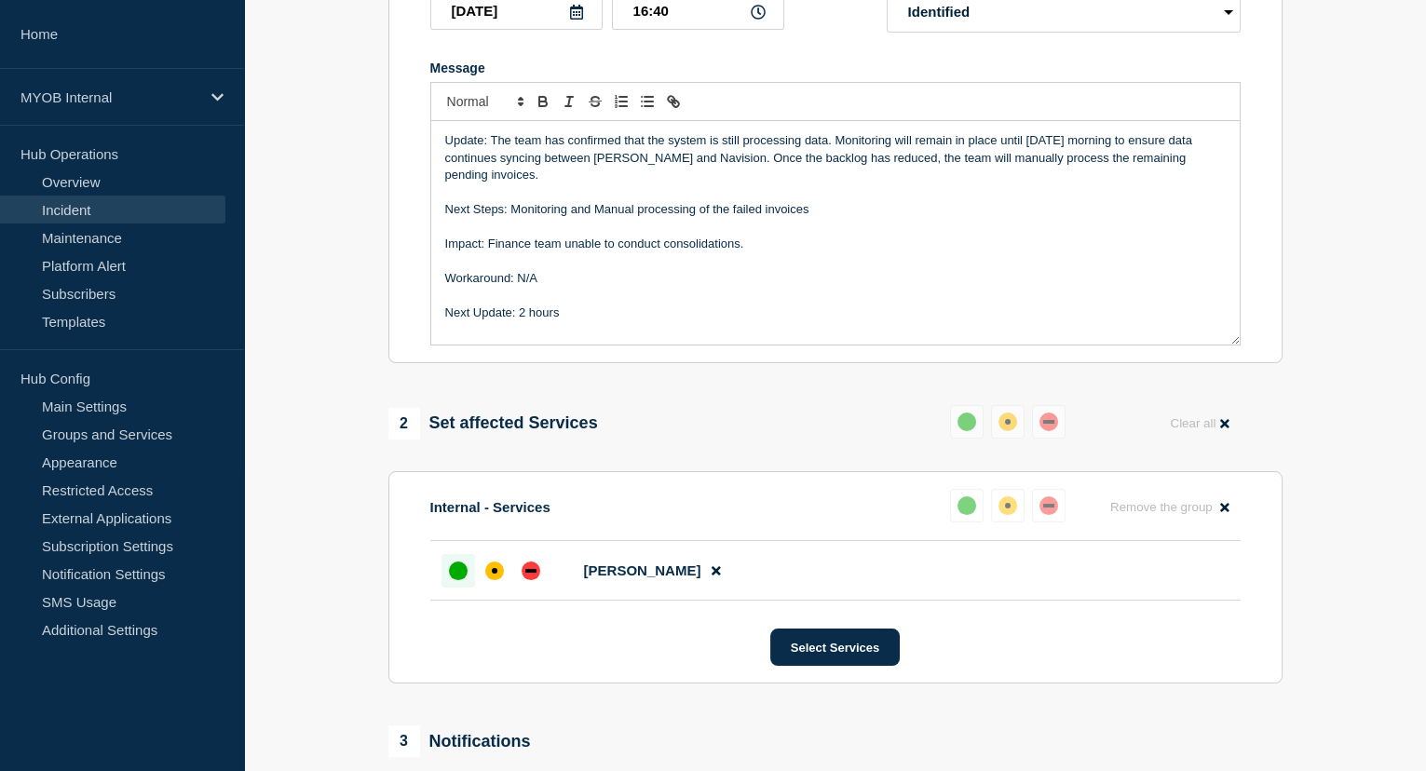
scroll to position [370, 0]
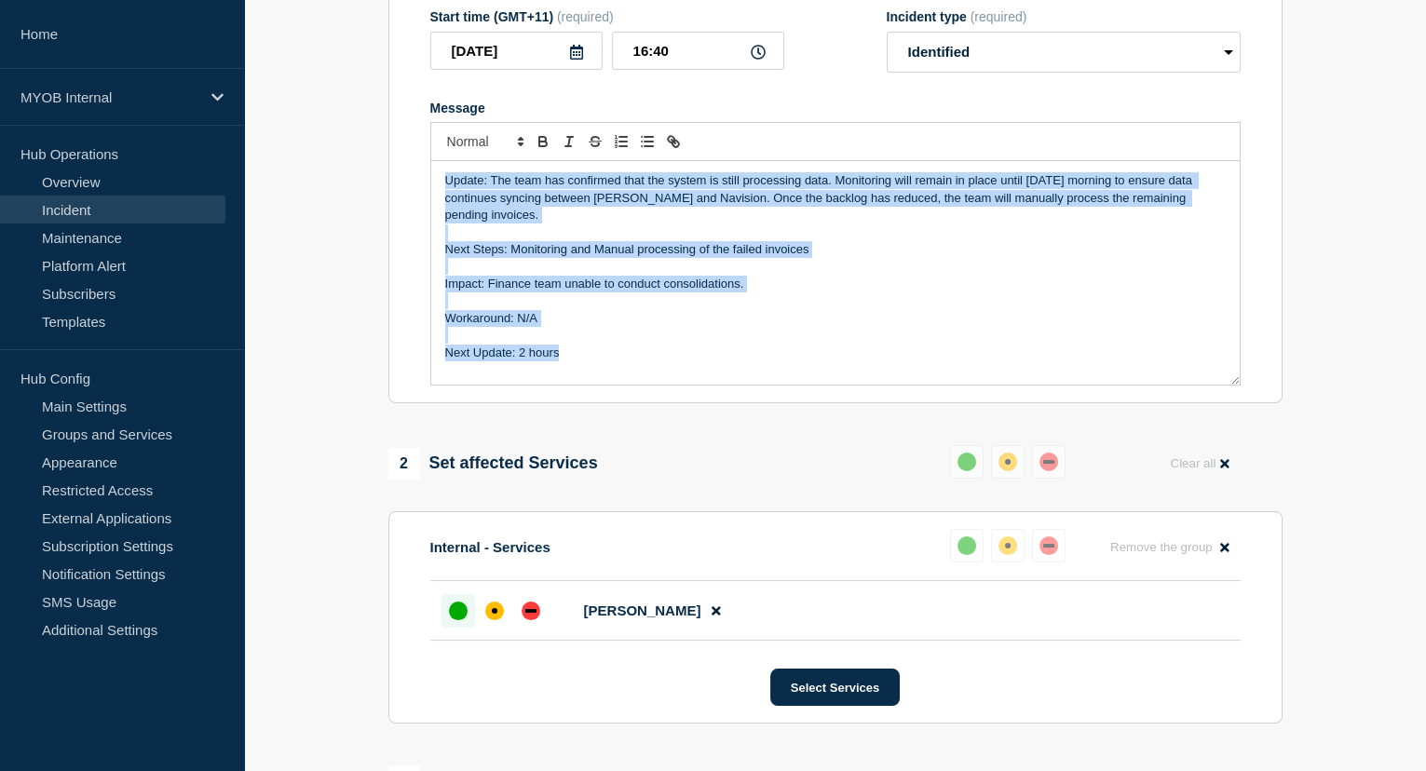
drag, startPoint x: 582, startPoint y: 372, endPoint x: 432, endPoint y: 196, distance: 231.9
click at [432, 196] on div "Update: The team has confirmed that the system is still processing data. Monito…" at bounding box center [835, 272] width 808 height 223
click at [1035, 196] on p "Update: The team has confirmed that the system is still processing data. Monito…" at bounding box center [835, 197] width 780 height 51
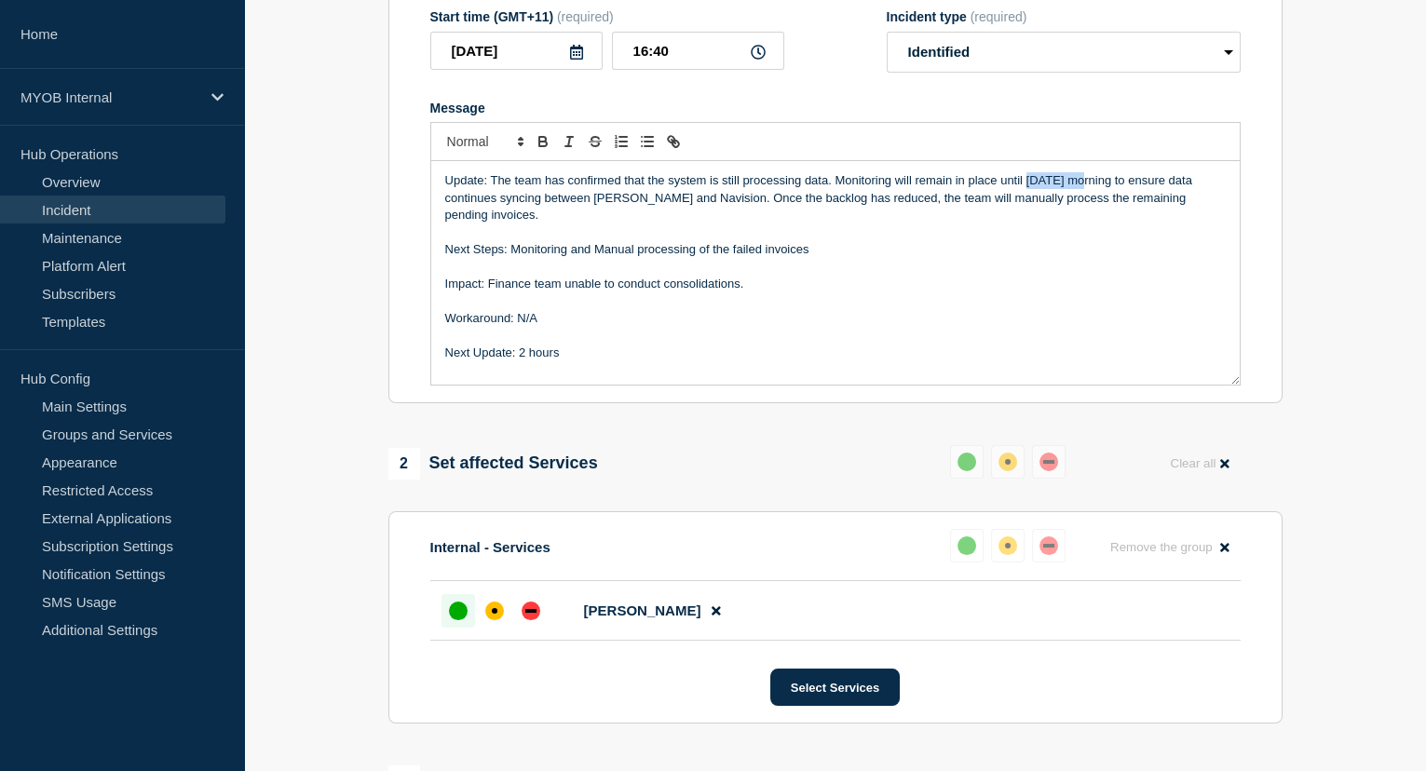
click at [1035, 196] on p "Update: The team has confirmed that the system is still processing data. Monito…" at bounding box center [835, 197] width 780 height 51
click at [1111, 194] on p "Update: The team has confirmed that the system is still processing data. Monito…" at bounding box center [835, 197] width 780 height 51
click at [599, 223] on p "Update: The team has confirmed that the system is still processing data. Monito…" at bounding box center [835, 197] width 780 height 51
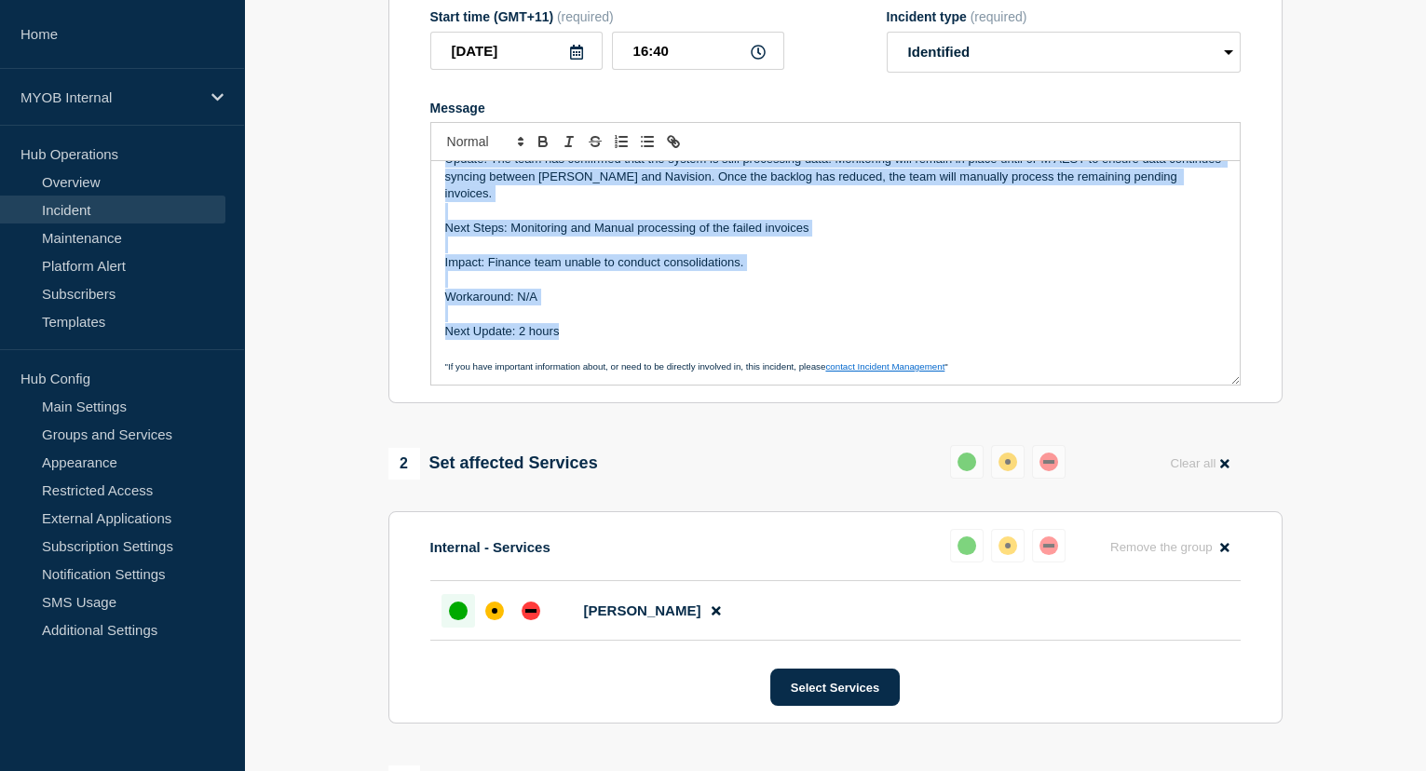
scroll to position [0, 0]
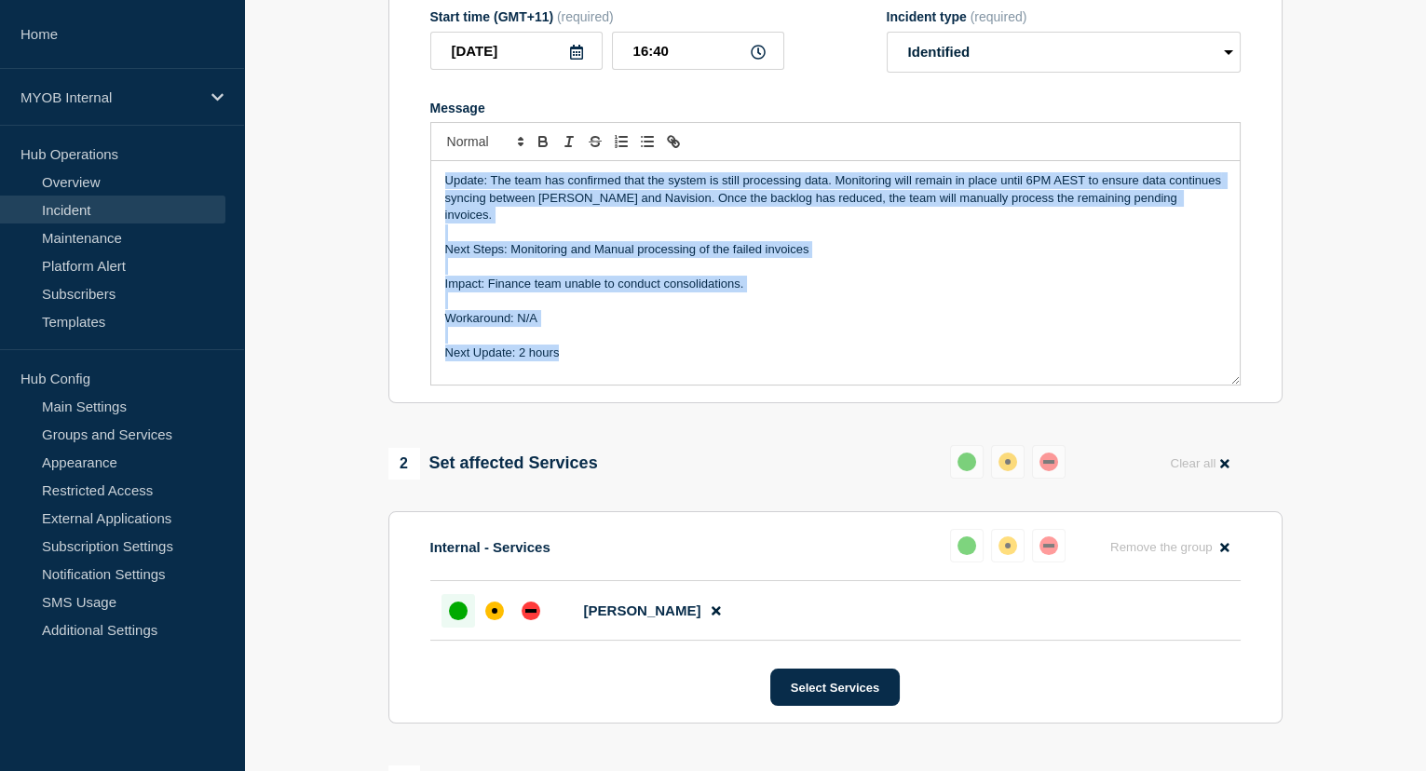
drag, startPoint x: 552, startPoint y: 347, endPoint x: 407, endPoint y: 169, distance: 230.3
click at [407, 169] on section "Title (required) Priority 1 - Billing - Intermittent Sync Failures Between [PER…" at bounding box center [835, 154] width 894 height 500
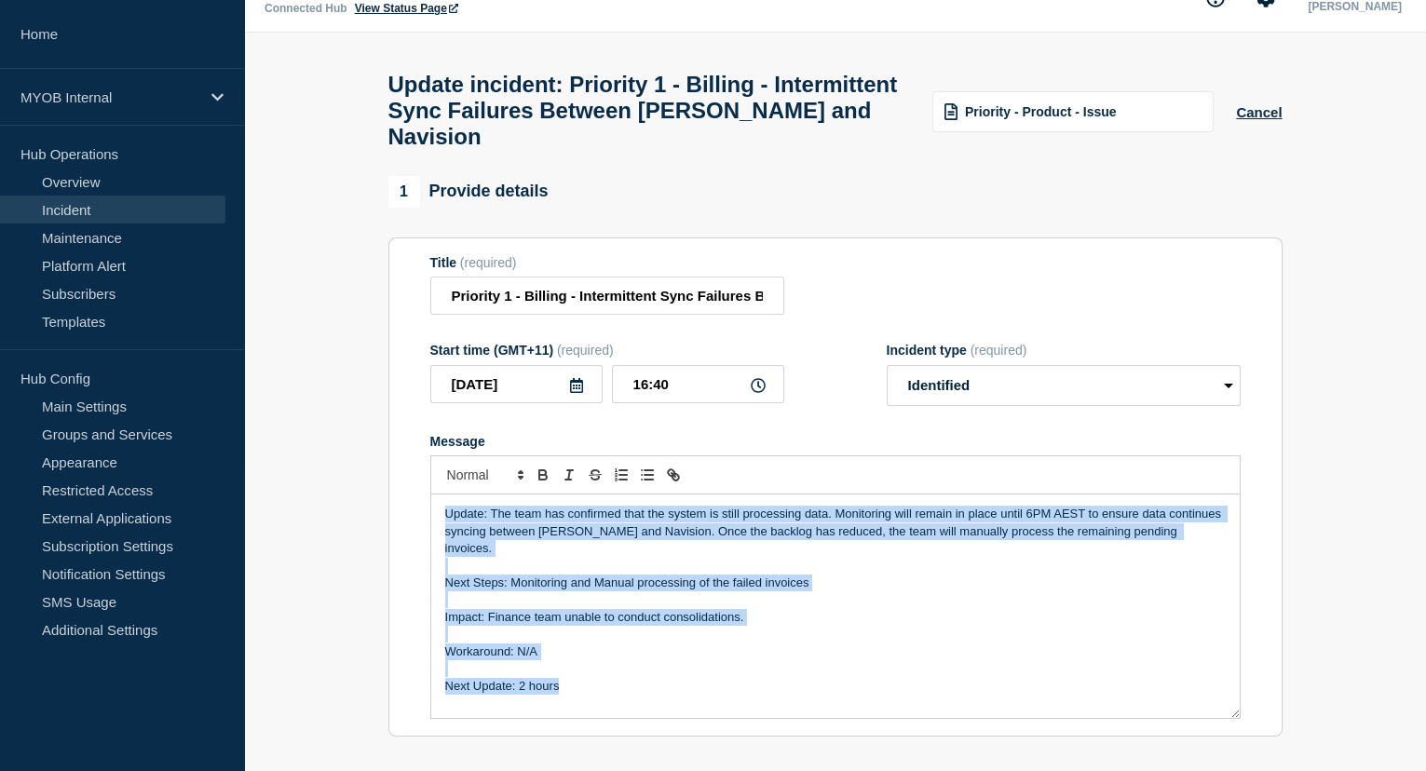
scroll to position [31, 0]
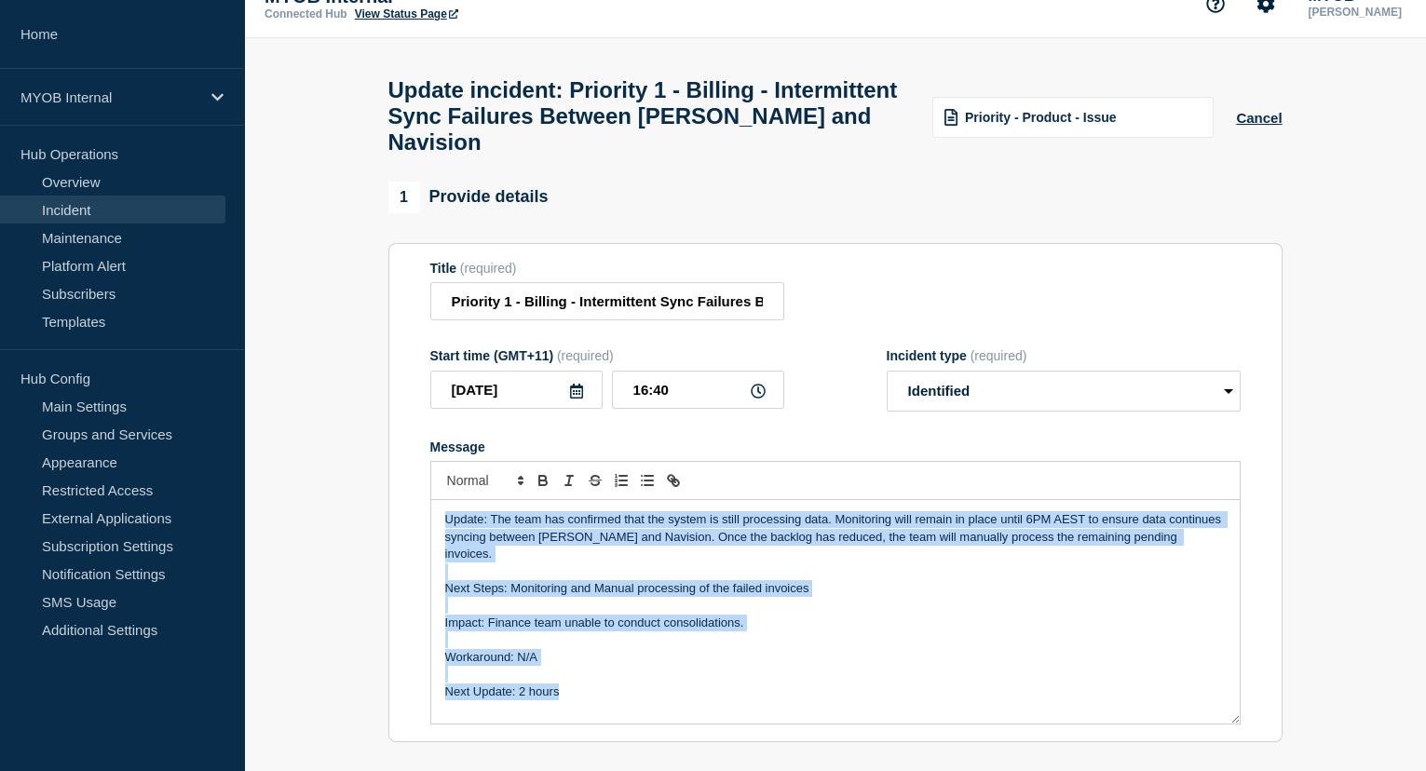
copy div "Update: The team has confirmed that the system is still processing data. Monito…"
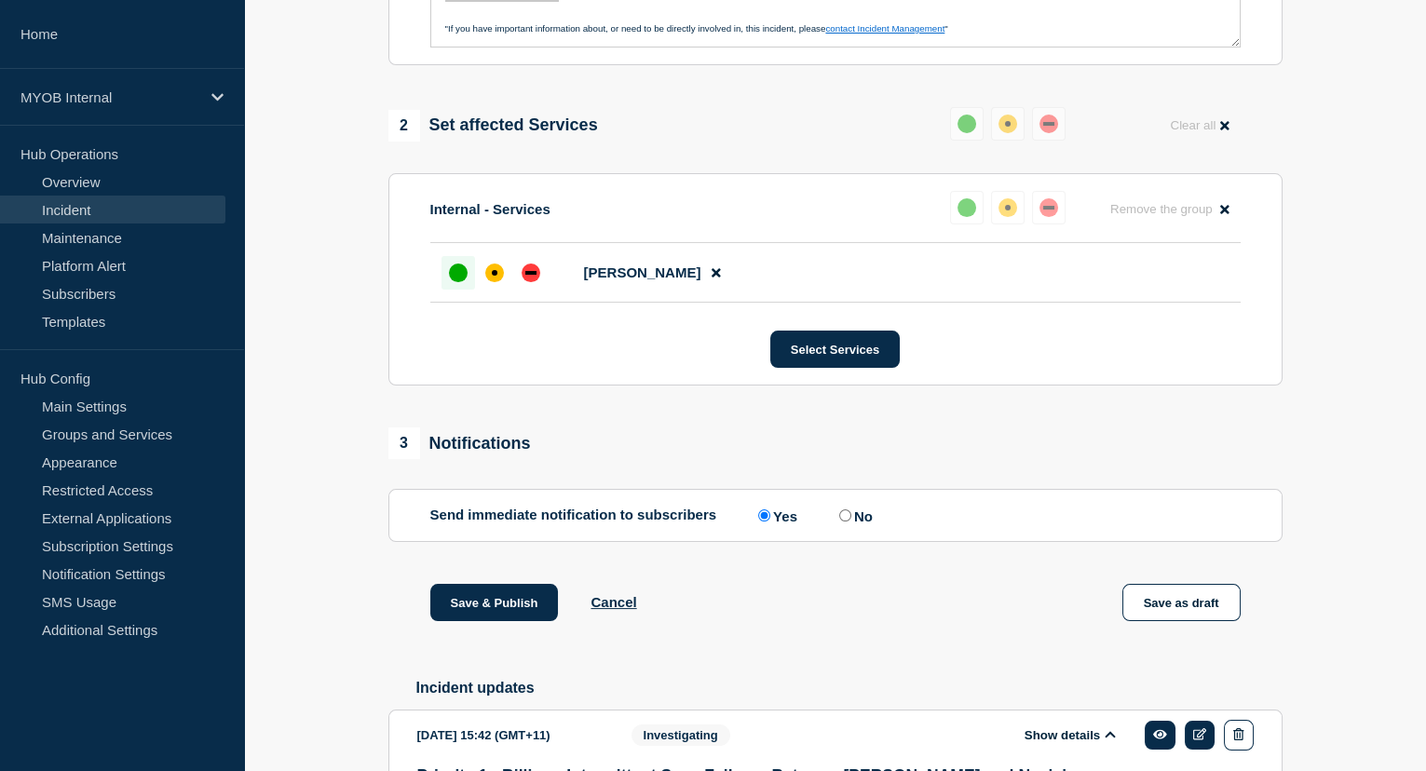
scroll to position [709, 0]
click at [509, 617] on button "Save & Publish" at bounding box center [494, 601] width 128 height 37
